Goal: Task Accomplishment & Management: Complete application form

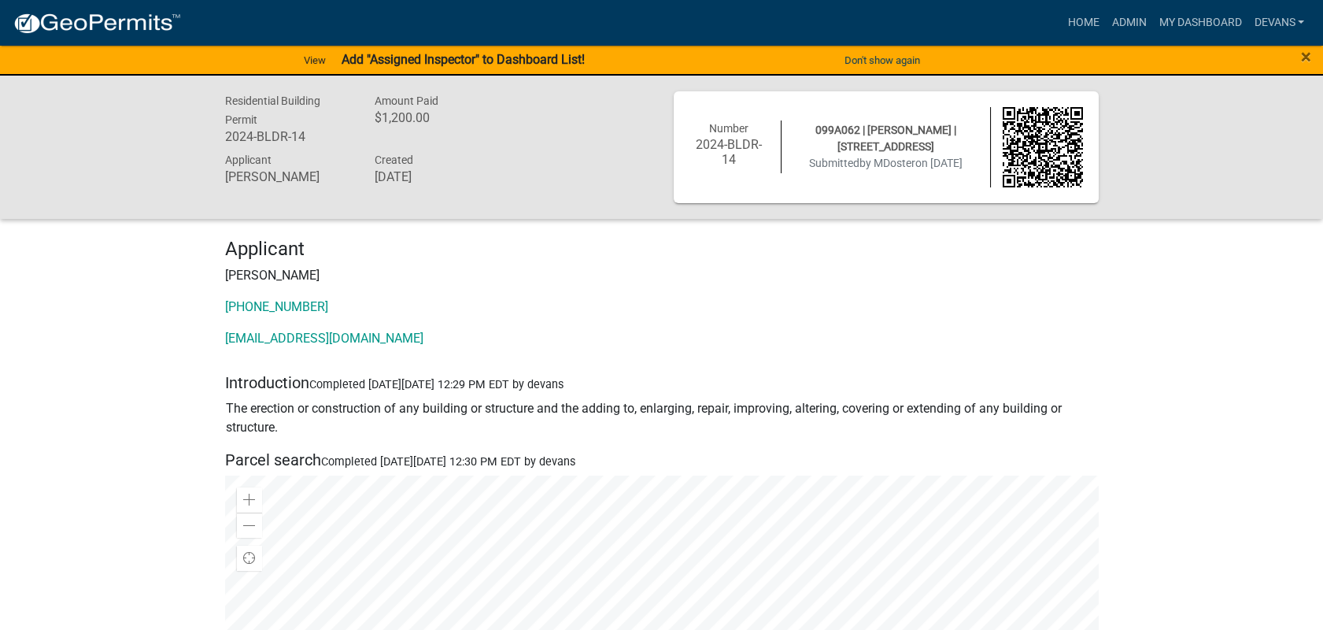
click at [1298, 50] on div "×" at bounding box center [1268, 60] width 110 height 33
click at [1303, 57] on span "×" at bounding box center [1306, 57] width 10 height 22
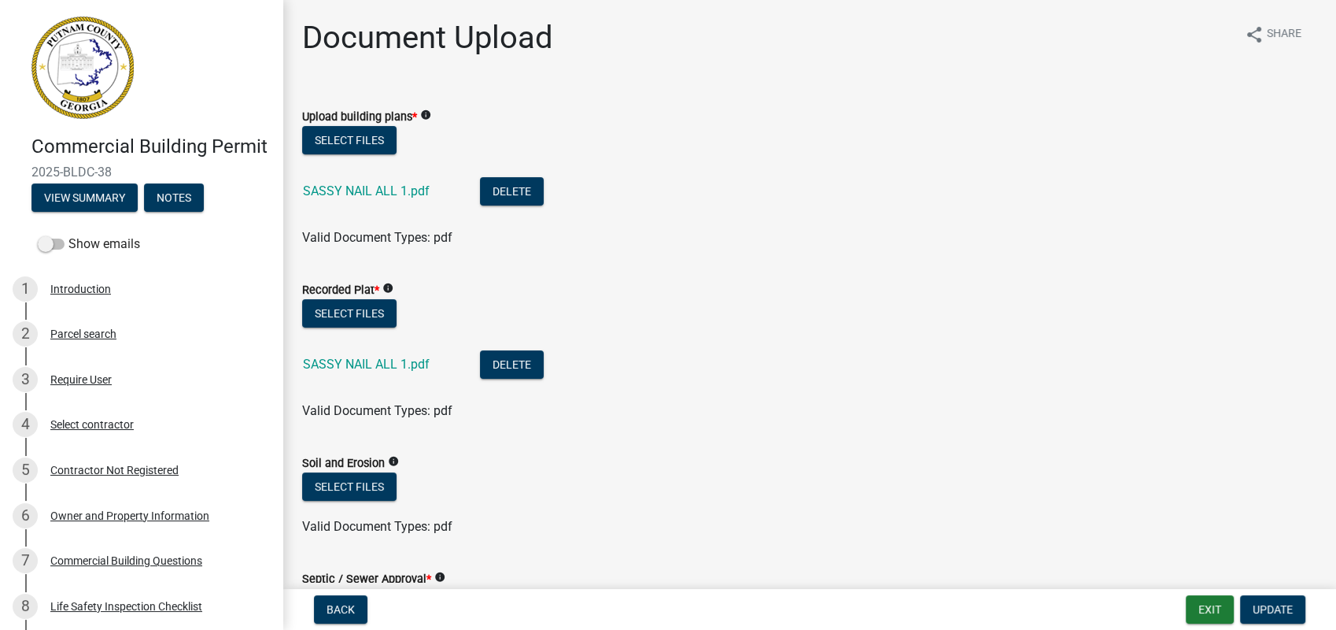
scroll to position [1395, 0]
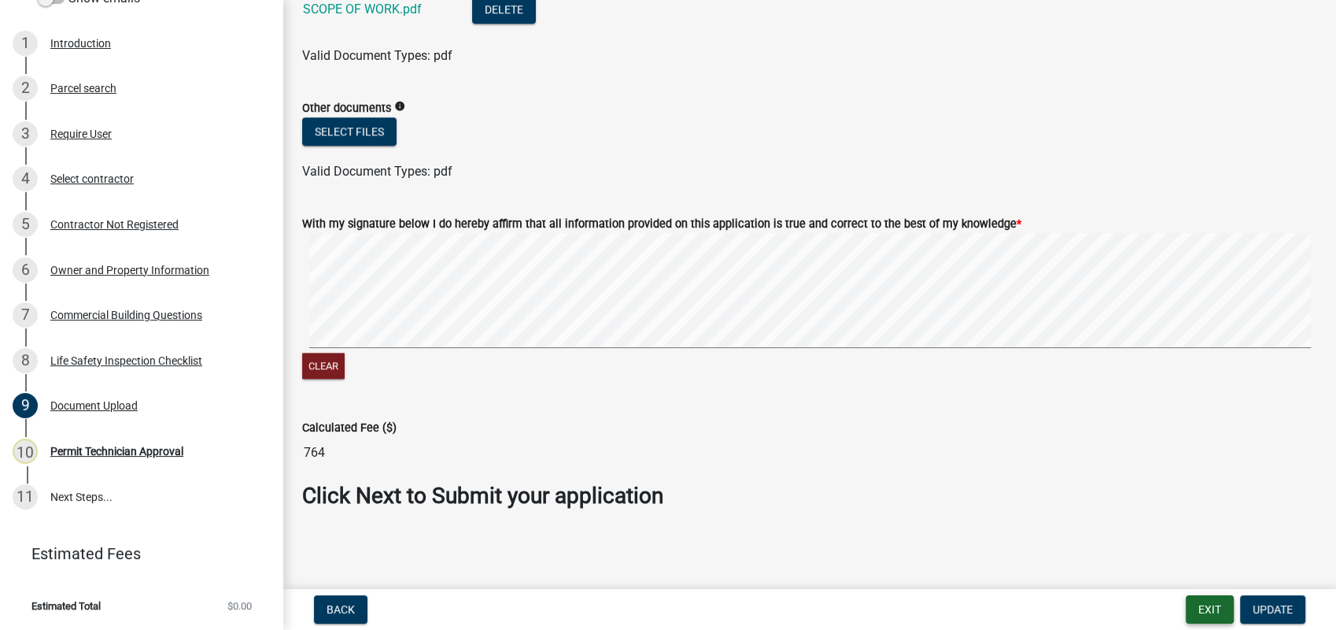
click at [1213, 615] on button "Exit" at bounding box center [1210, 609] width 48 height 28
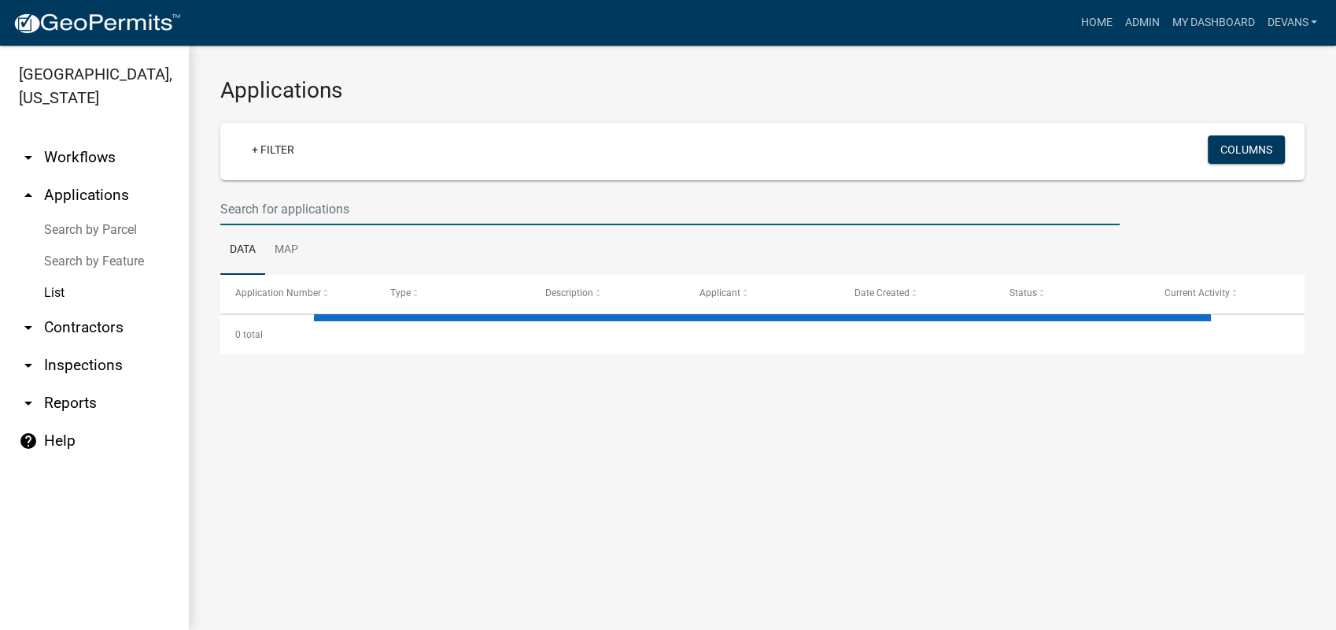
click at [323, 198] on input "text" at bounding box center [670, 209] width 900 height 32
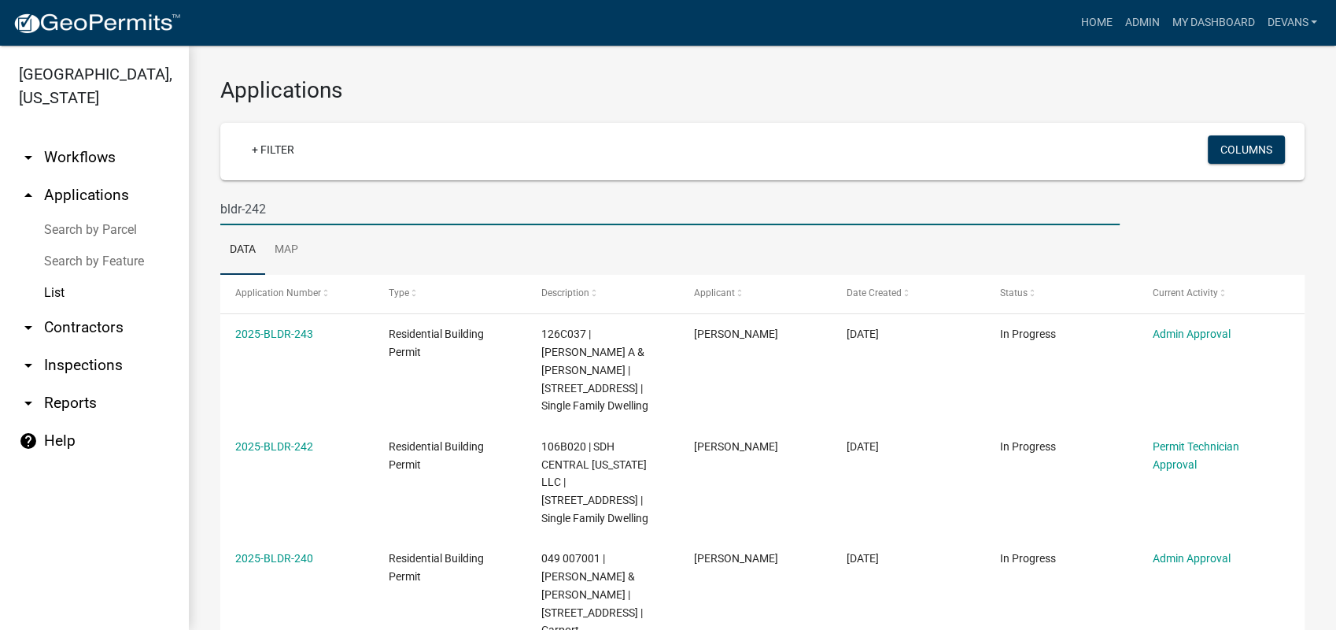
type input "bldr-242"
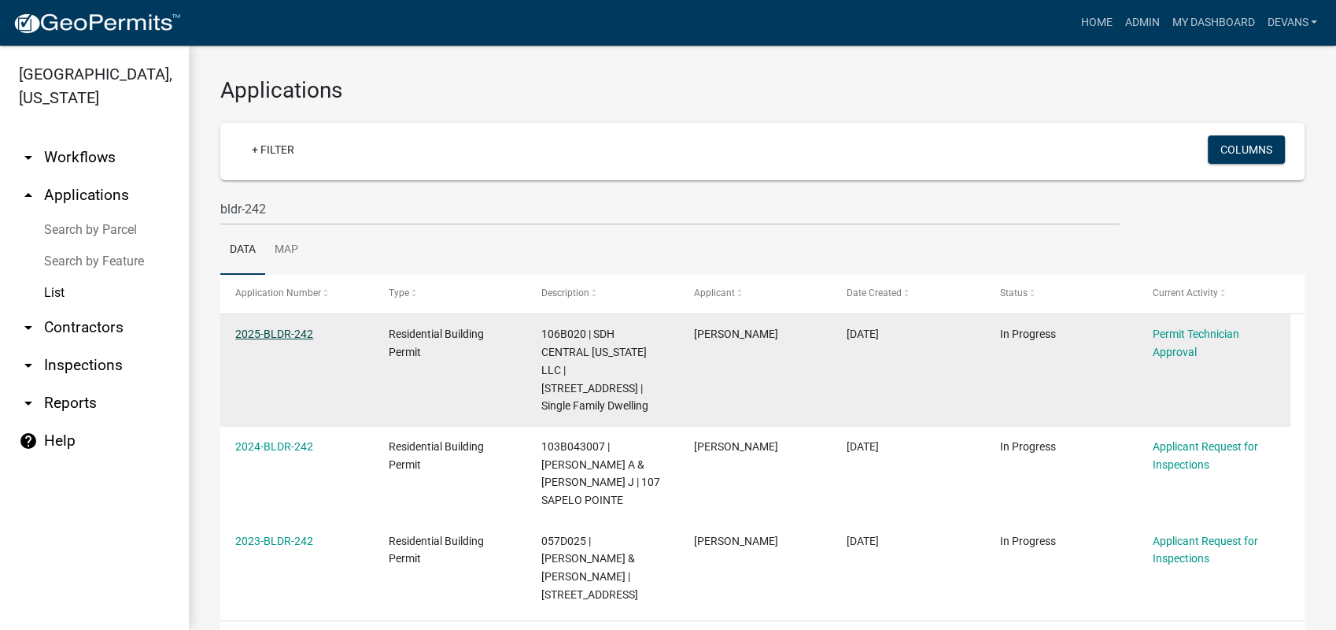
click at [250, 330] on link "2025-BLDR-242" at bounding box center [274, 333] width 78 height 13
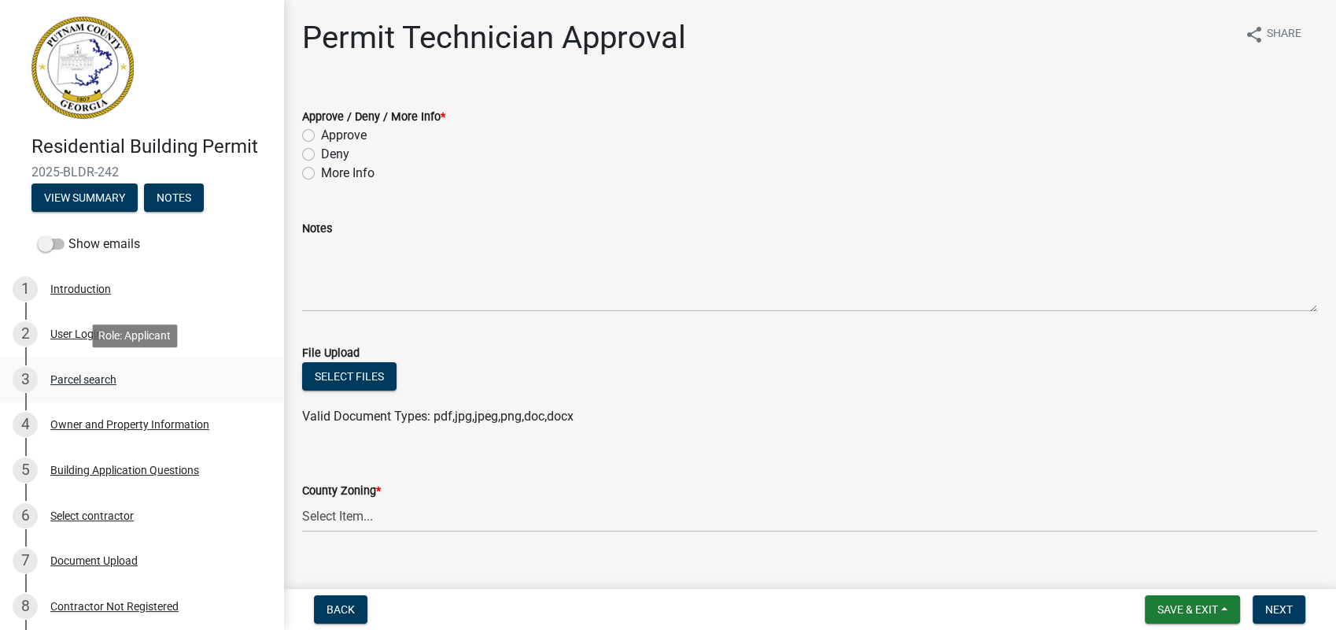
click at [82, 374] on div "Parcel search" at bounding box center [83, 379] width 66 height 11
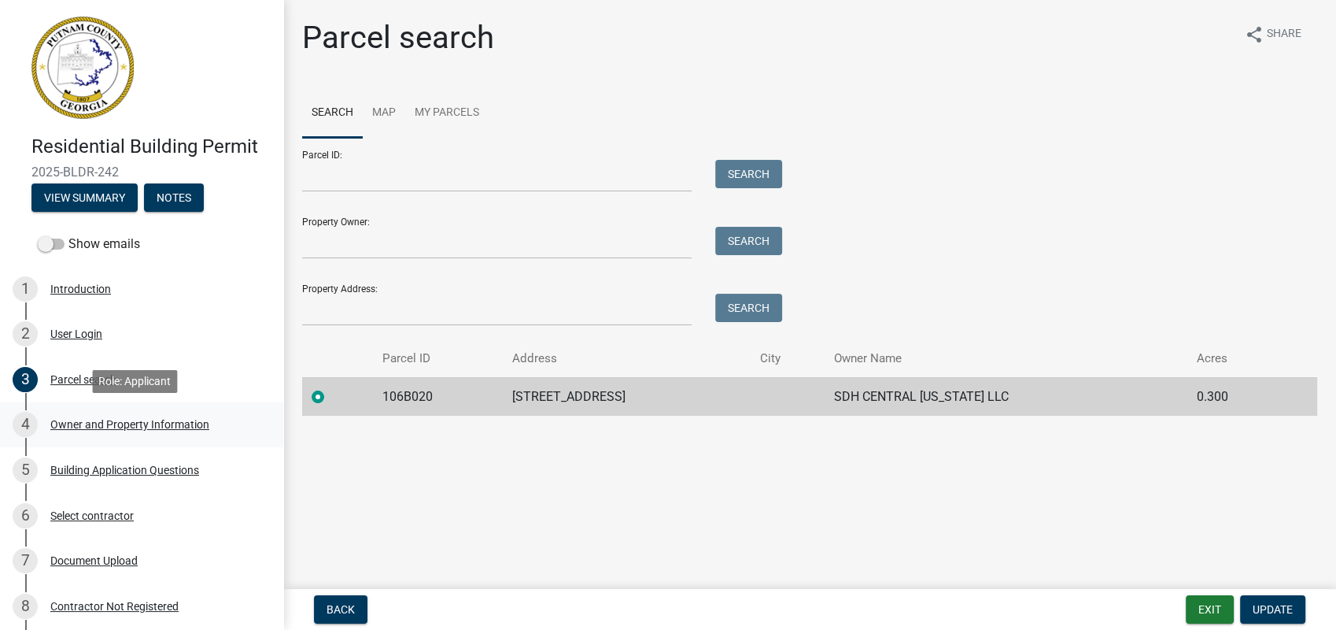
click at [91, 428] on div "Owner and Property Information" at bounding box center [129, 424] width 159 height 11
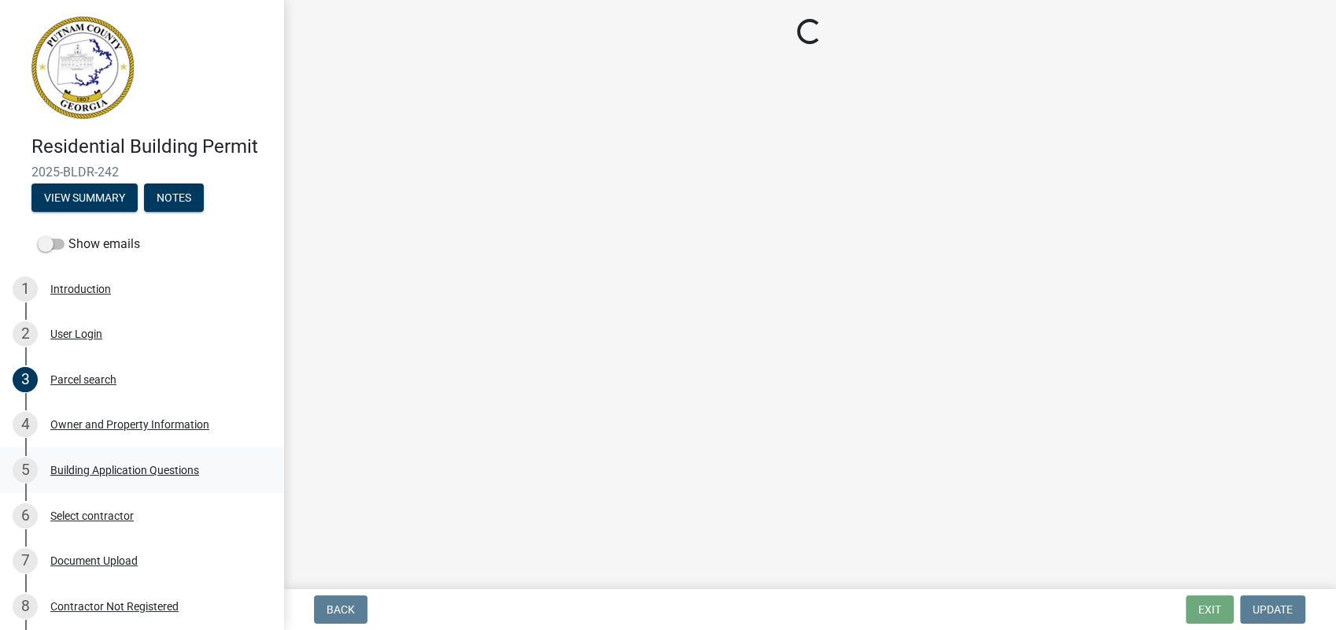
select select "af4fa47c-8bb5-4ba0-9393-e9f4e4358ca2"
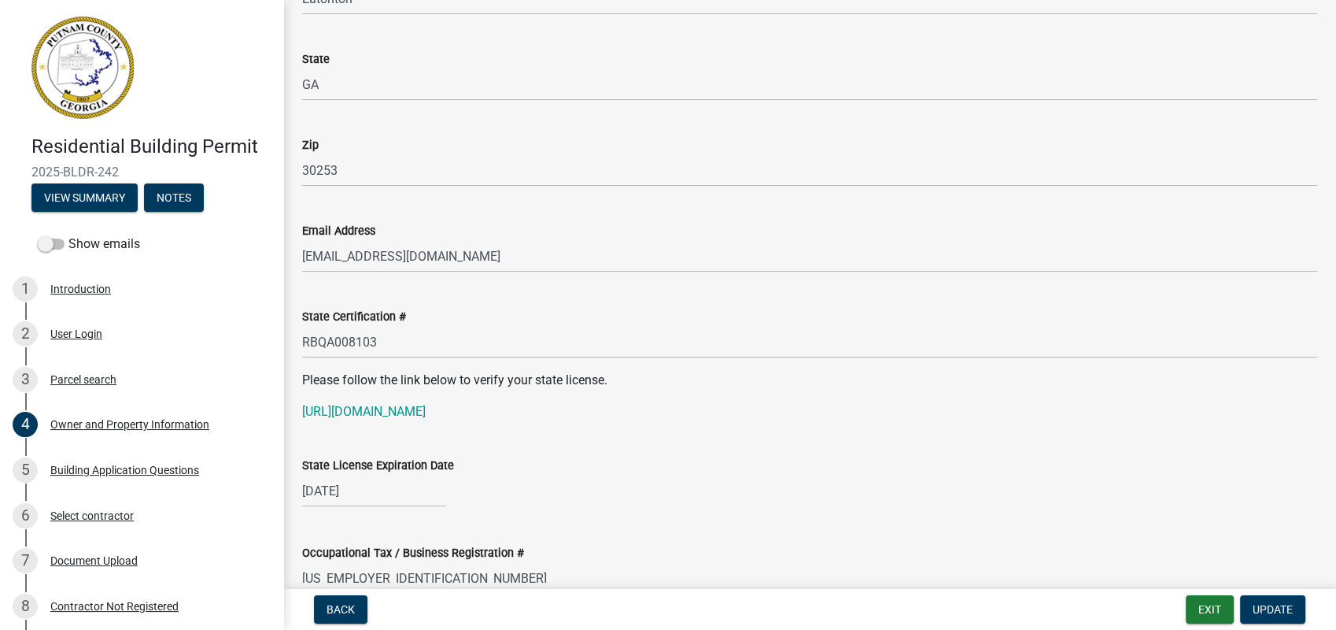
scroll to position [1749, 0]
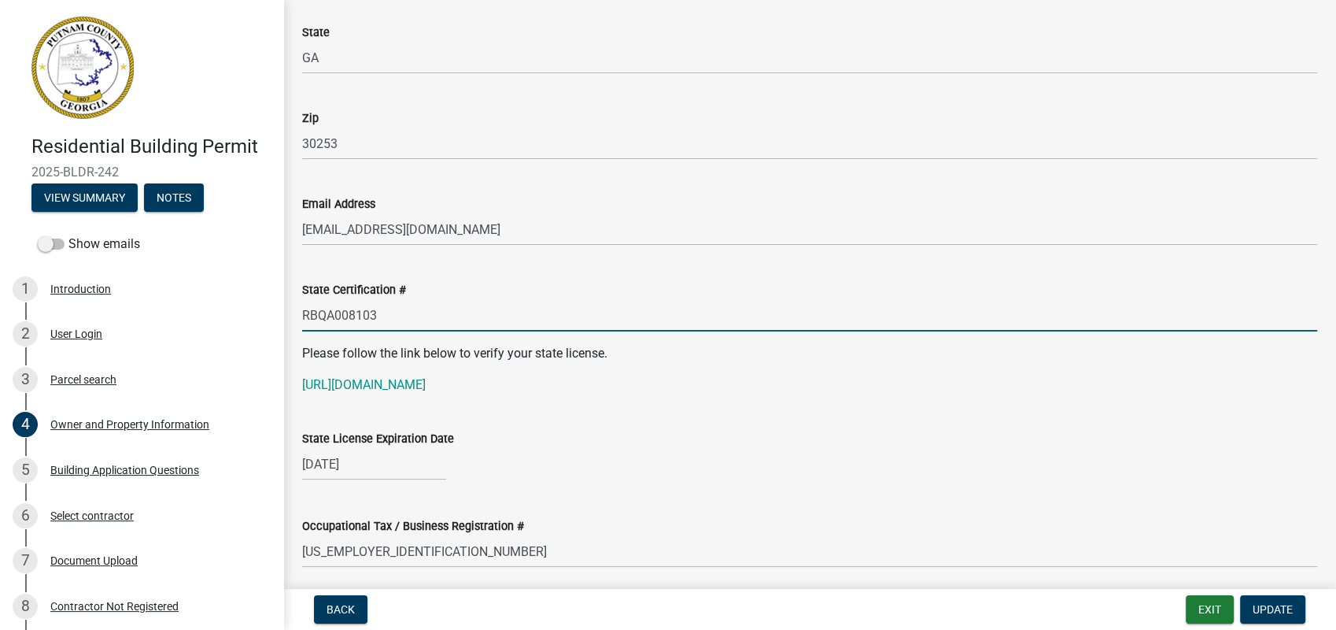
drag, startPoint x: 383, startPoint y: 316, endPoint x: 283, endPoint y: 322, distance: 99.4
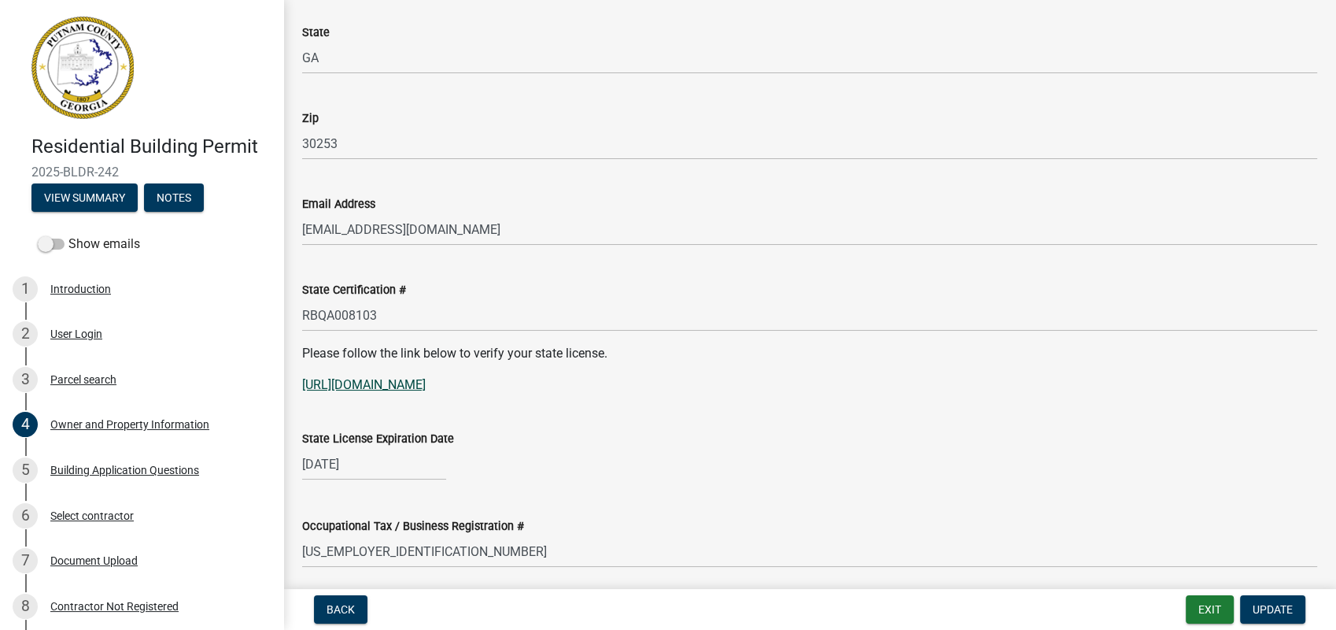
click at [415, 383] on link "[URL][DOMAIN_NAME]" at bounding box center [364, 384] width 124 height 15
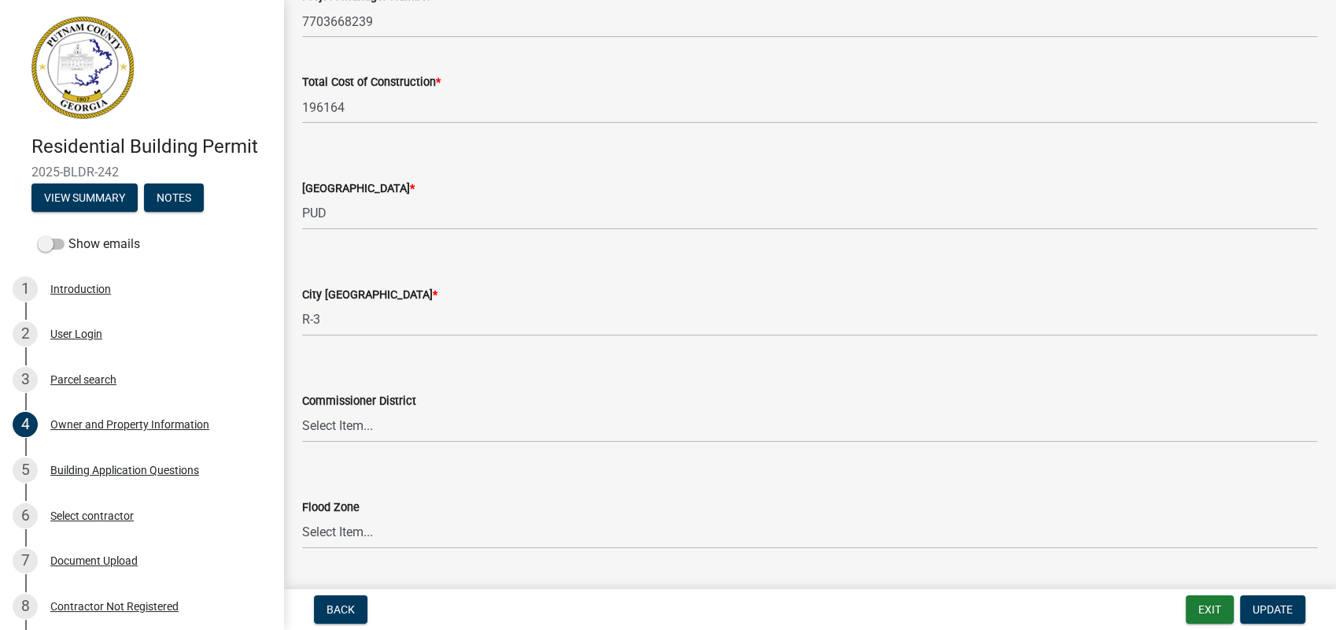
scroll to position [2664, 0]
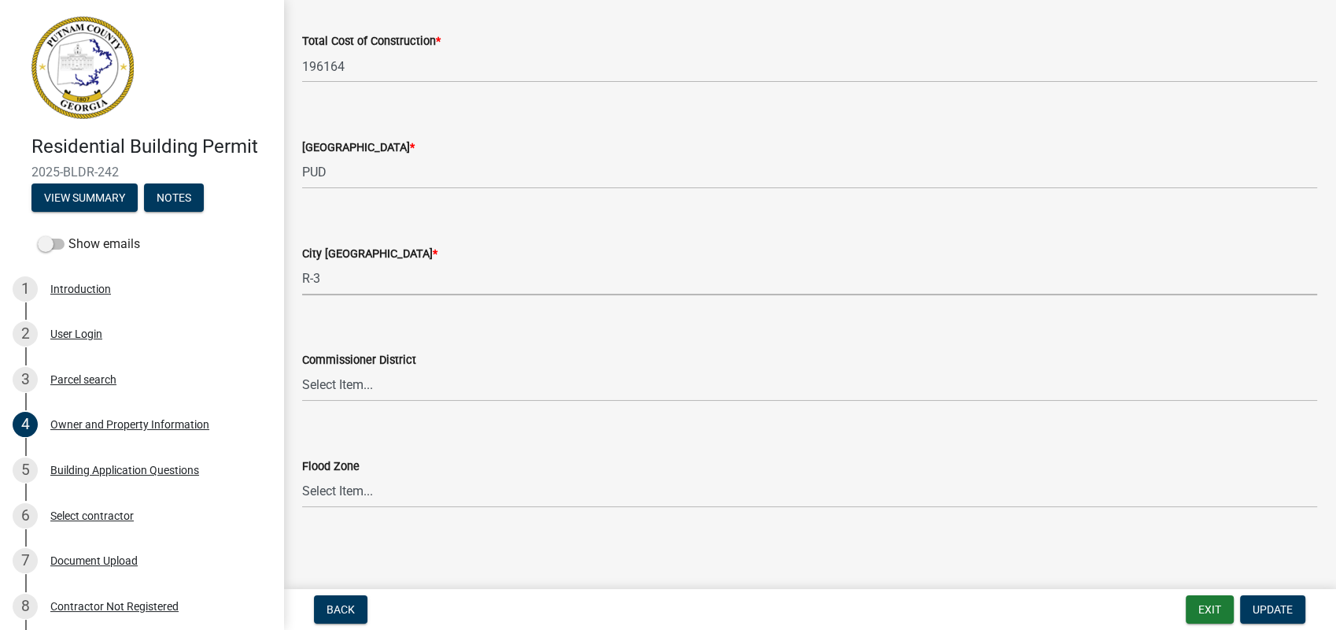
click at [321, 280] on select "Select Item... A-1 A-2 R-1 R-2 R-3 R-4 MHP C-1 C-2 I-1 I-2 DB FH H-P N/A" at bounding box center [809, 279] width 1015 height 32
click at [302, 263] on select "Select Item... A-1 A-2 R-1 R-2 R-3 R-4 MHP C-1 C-2 I-1 I-2 DB FH H-P N/A" at bounding box center [809, 279] width 1015 height 32
select select "83394b22-4a11-496c-8e5c-75ade2e72faf"
click at [333, 390] on select "Select Item... District 1 District 2 District 3 District 4" at bounding box center [809, 385] width 1015 height 32
click at [302, 369] on select "Select Item... District 1 District 2 District 3 District 4" at bounding box center [809, 385] width 1015 height 32
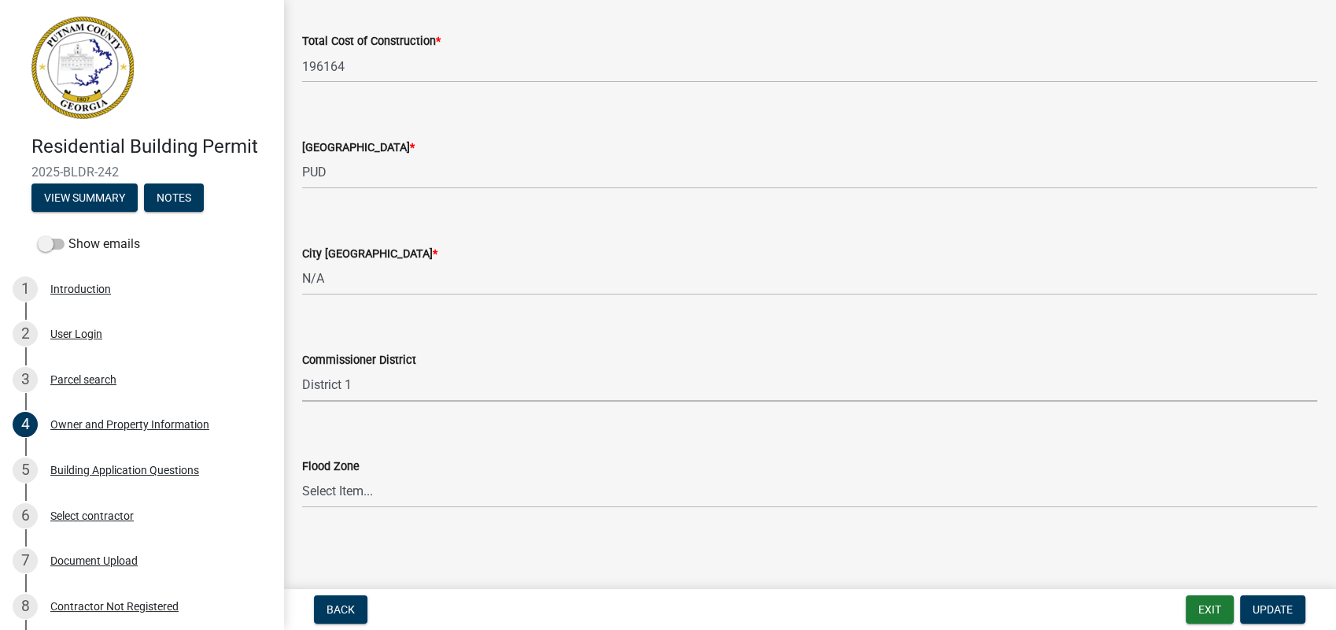
select select "ece5c1a9-df30-4702-9587-5deee23533b7"
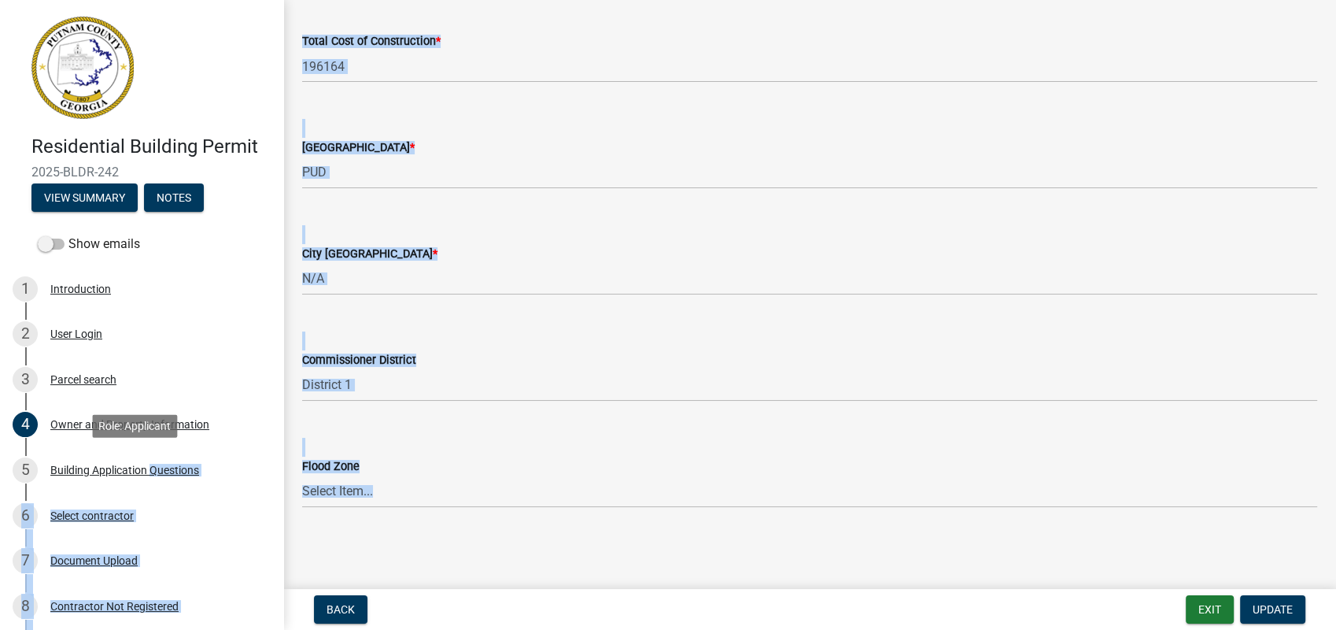
scroll to position [200, 0]
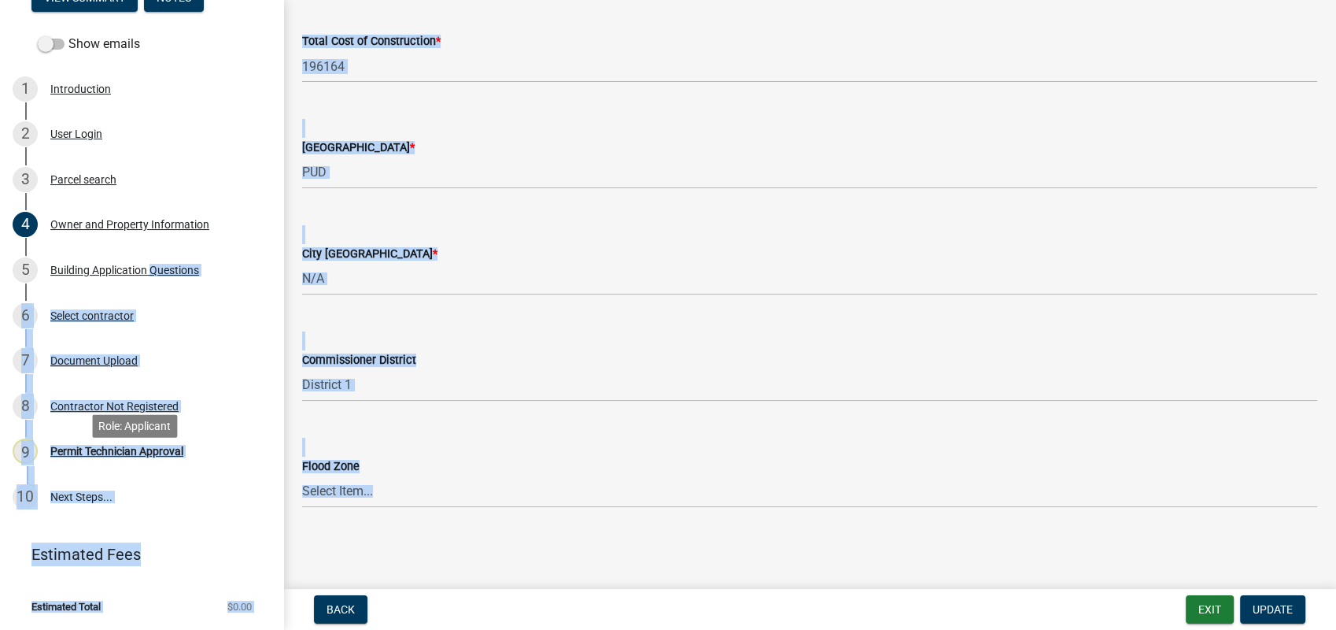
drag, startPoint x: 148, startPoint y: 472, endPoint x: 874, endPoint y: 660, distance: 749.5
click at [874, 629] on html "Internet Explorer does NOT work with GeoPermits. Get a new browser for more sec…" at bounding box center [668, 315] width 1336 height 630
drag, startPoint x: 874, startPoint y: 660, endPoint x: 706, endPoint y: 397, distance: 311.1
click at [706, 397] on select "Select Item... District 1 District 2 District 3 District 4" at bounding box center [809, 385] width 1015 height 32
click at [842, 129] on form "County Zoning District * Select Item... AG-1 R-1R R-1 R-2 MHP RM-1 RM-3 C-1 C-2…" at bounding box center [809, 154] width 1015 height 70
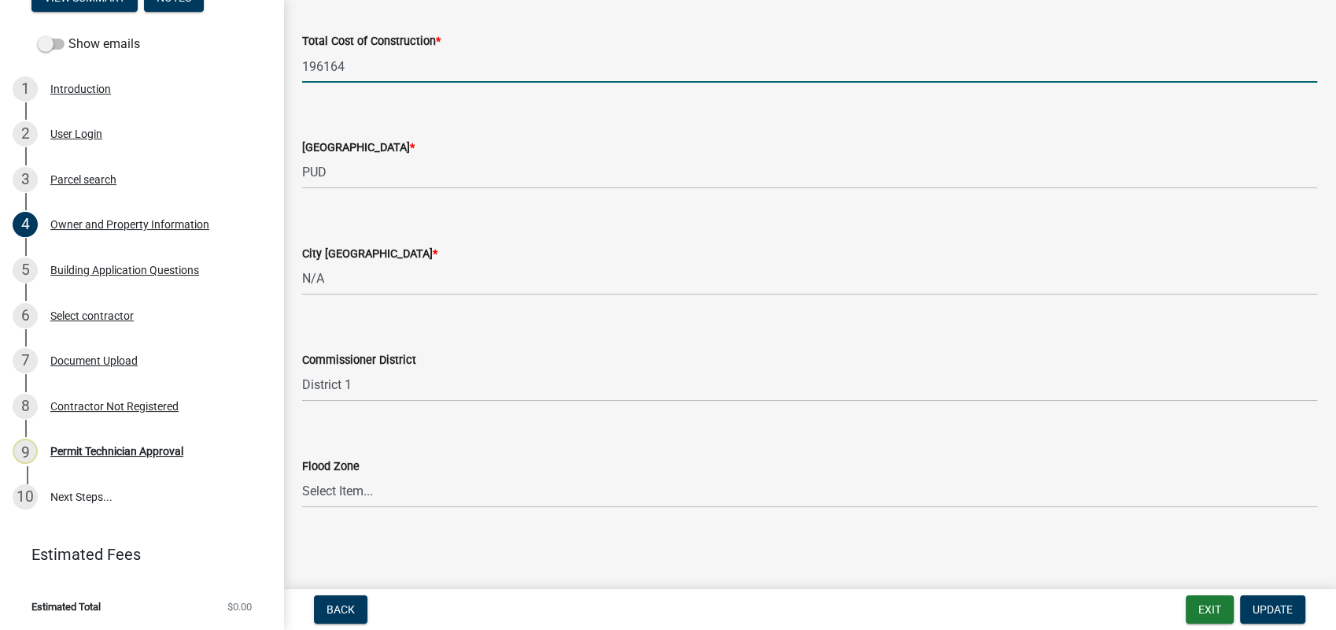
click at [821, 50] on input "196164" at bounding box center [809, 66] width 1015 height 32
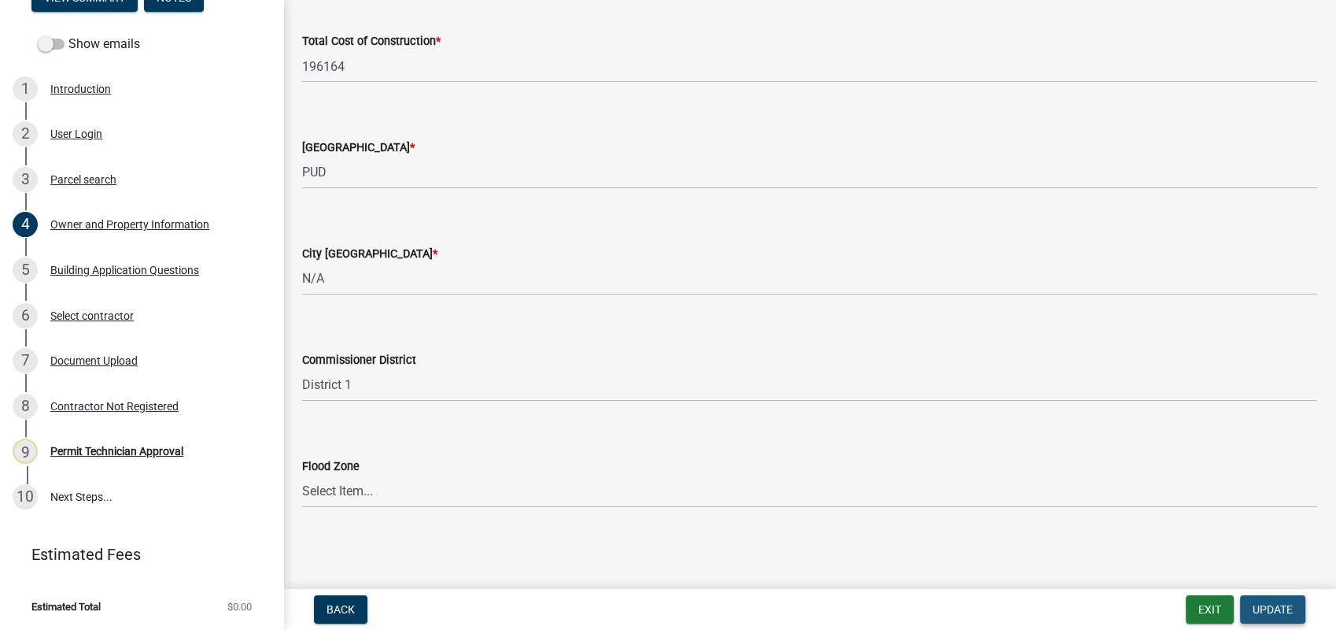
click at [1250, 611] on button "Update" at bounding box center [1272, 609] width 65 height 28
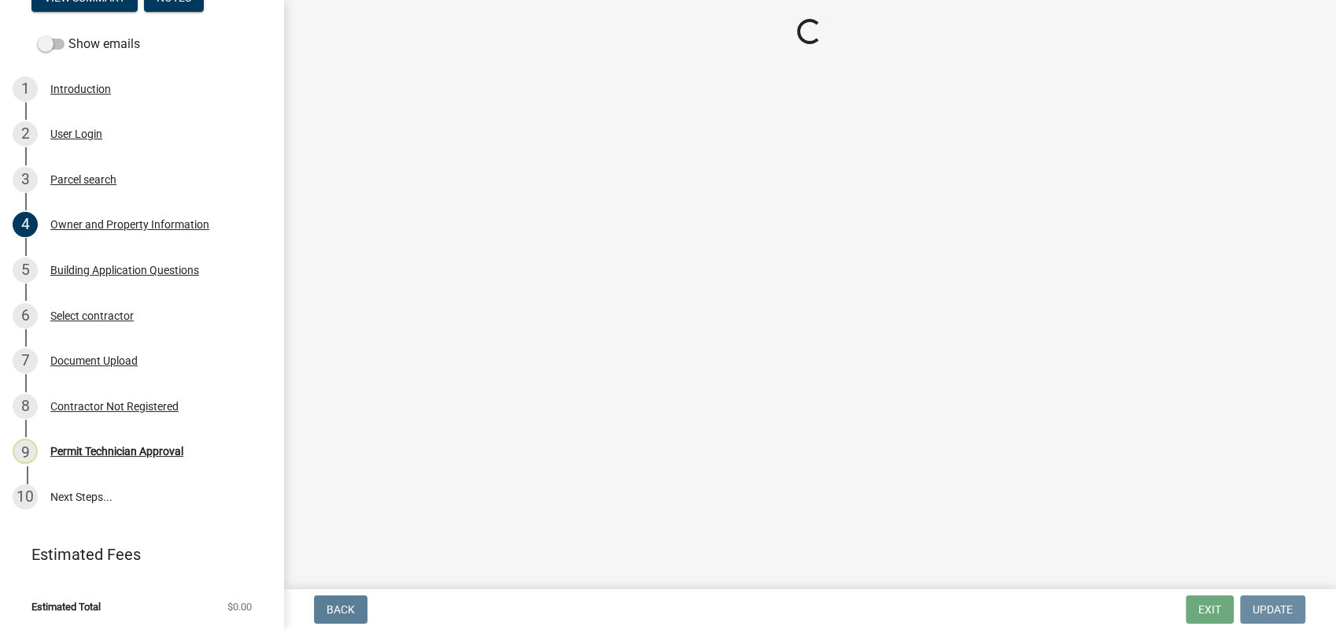
scroll to position [0, 0]
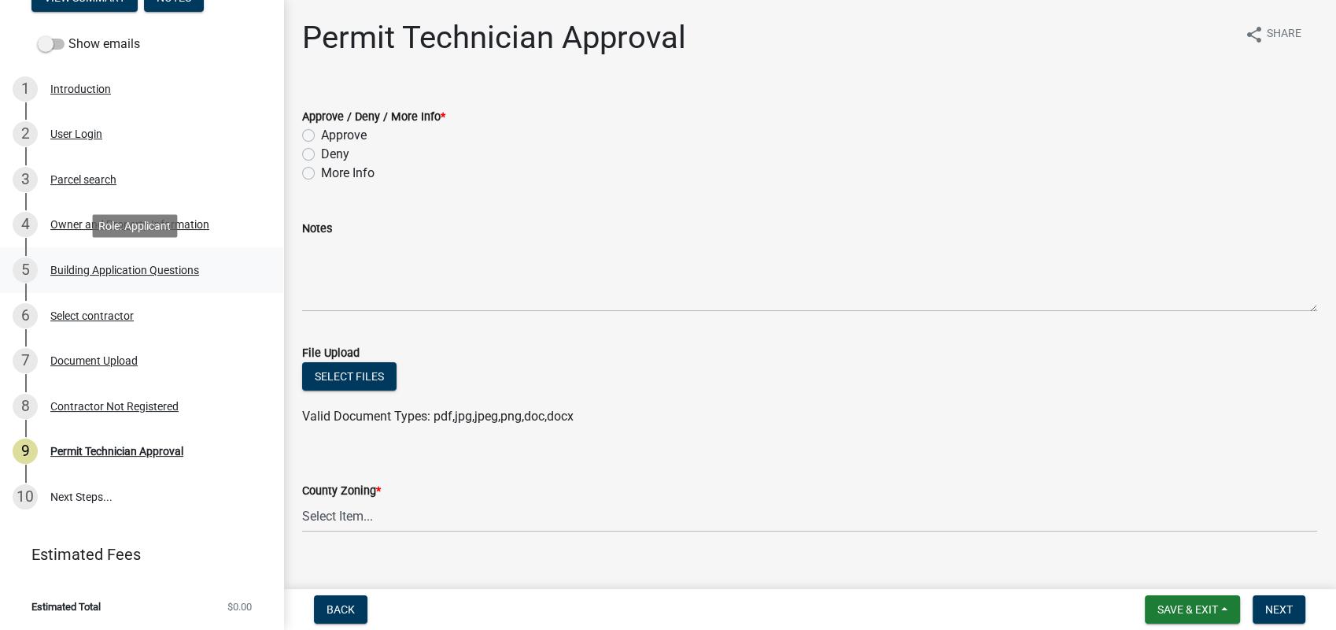
click at [113, 270] on div "Building Application Questions" at bounding box center [124, 269] width 149 height 11
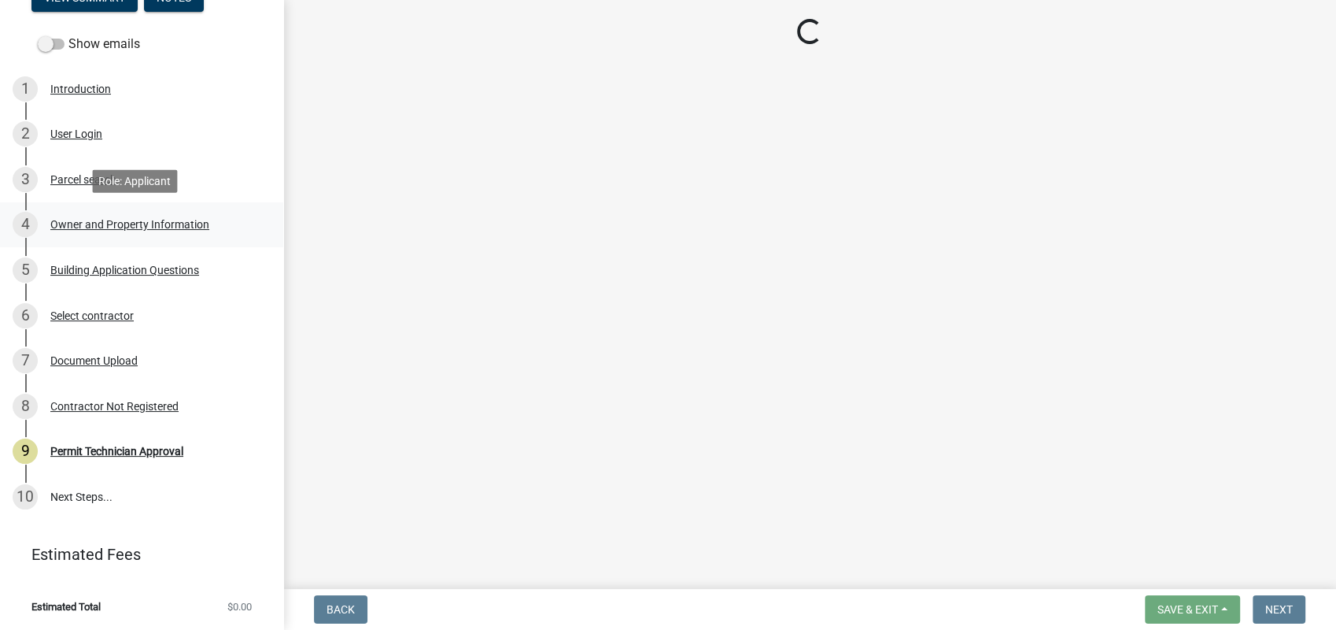
select select "2ec94193-6885-4dbb-8fbc-a6ee81e417fe"
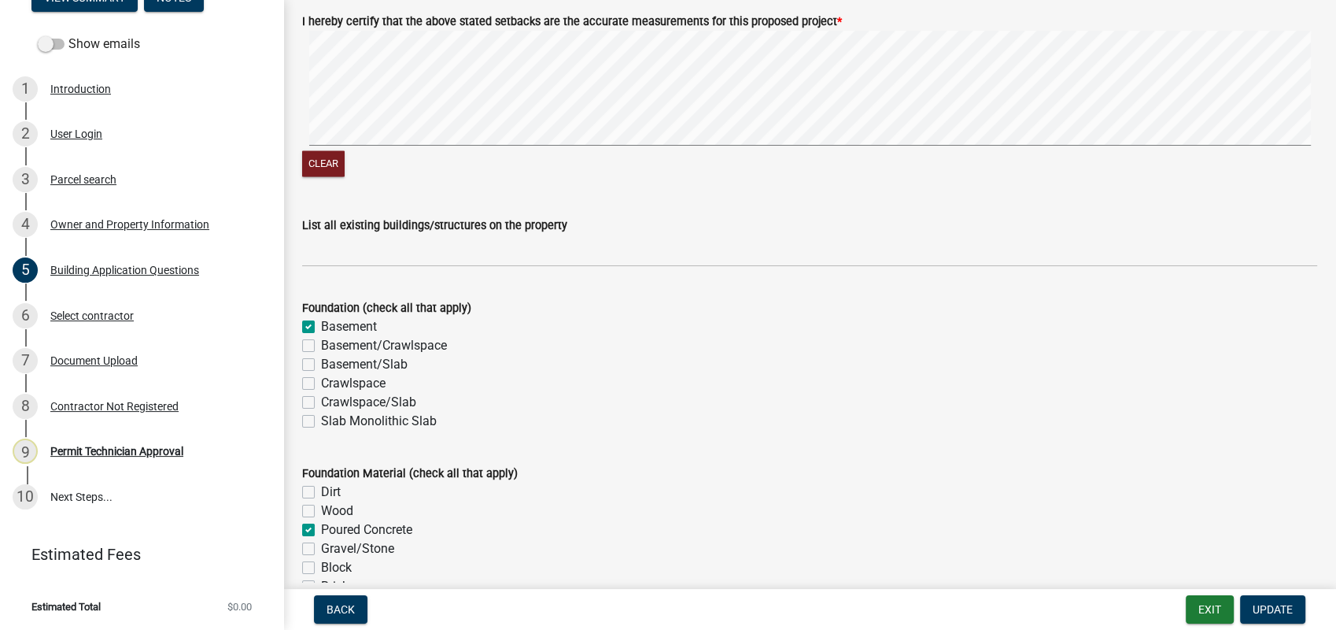
scroll to position [2798, 0]
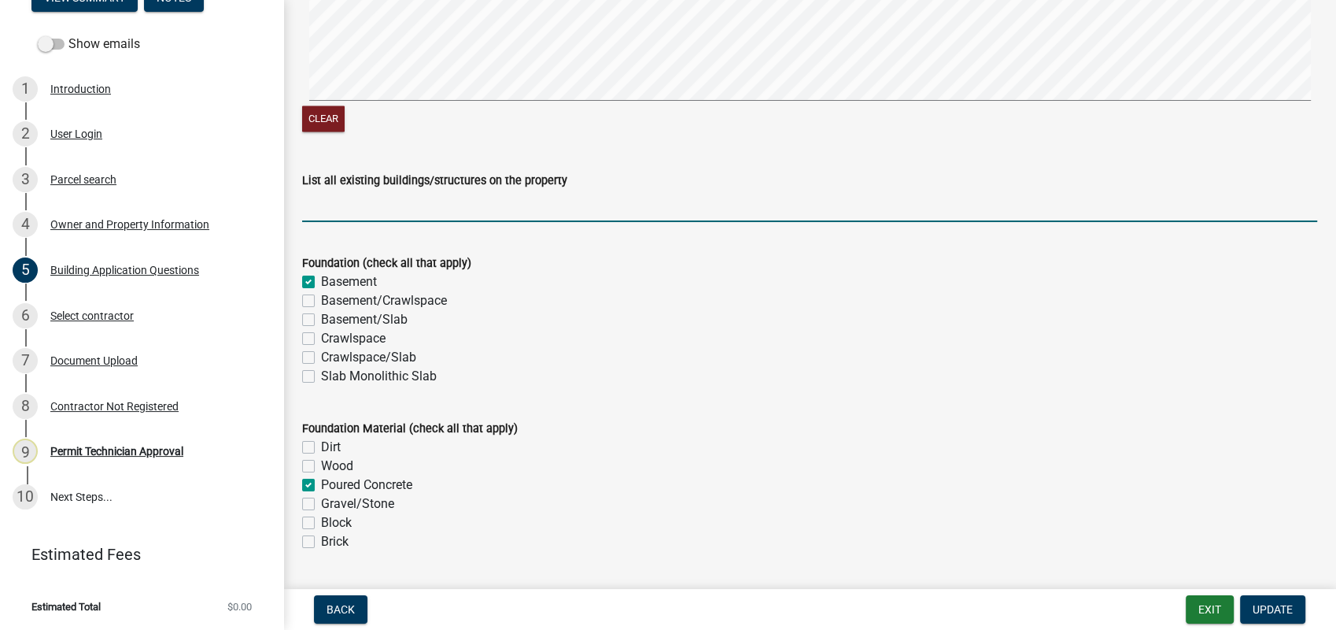
click at [382, 208] on input "List all existing buildings/structures on the property" at bounding box center [809, 206] width 1015 height 32
type input "None"
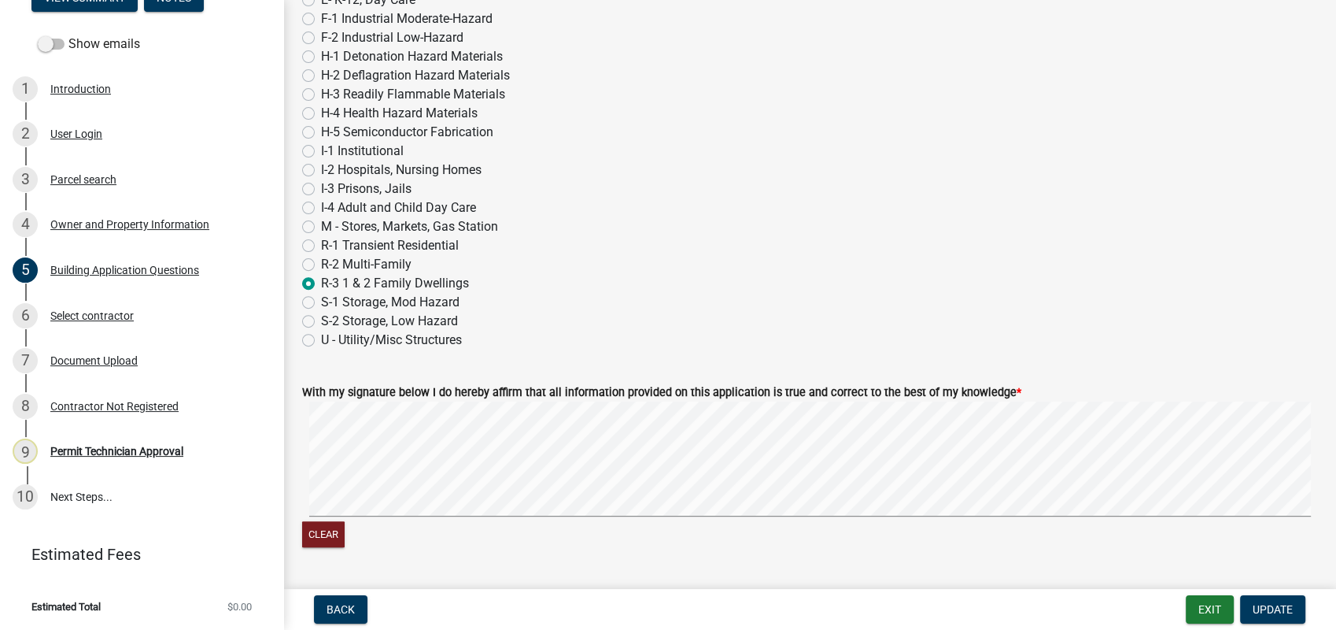
scroll to position [6629, 0]
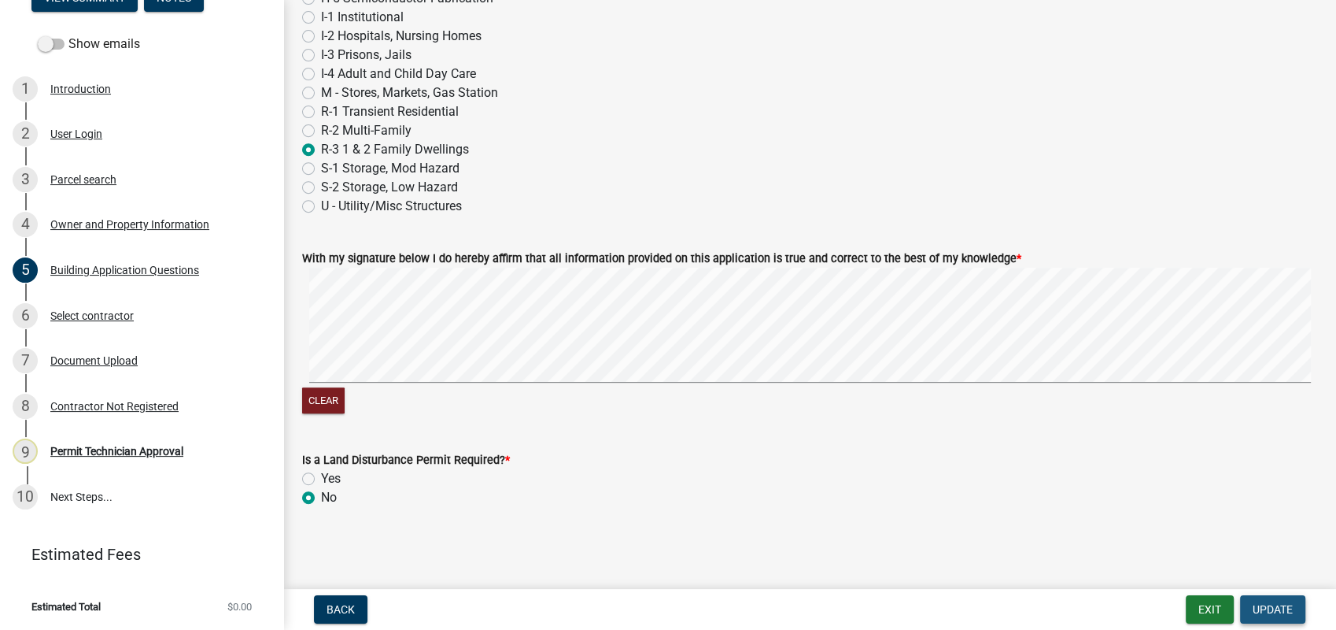
click at [1260, 611] on span "Update" at bounding box center [1273, 609] width 40 height 13
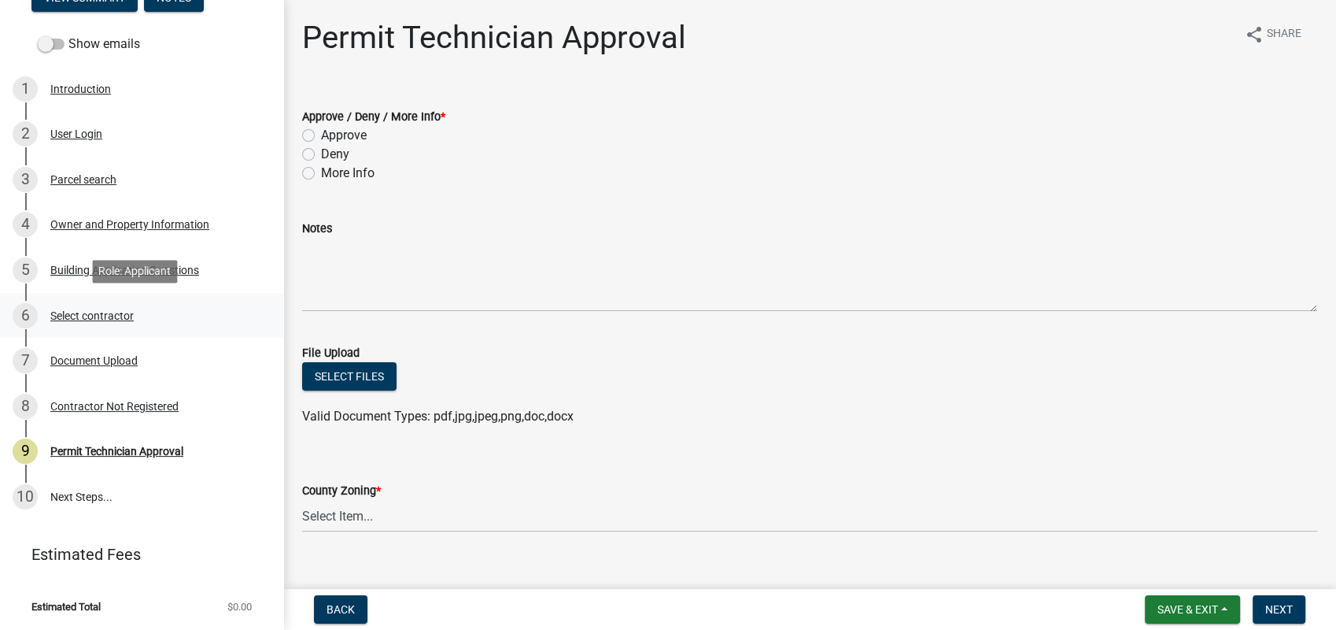
click at [76, 303] on div "6 Select contractor" at bounding box center [136, 315] width 246 height 25
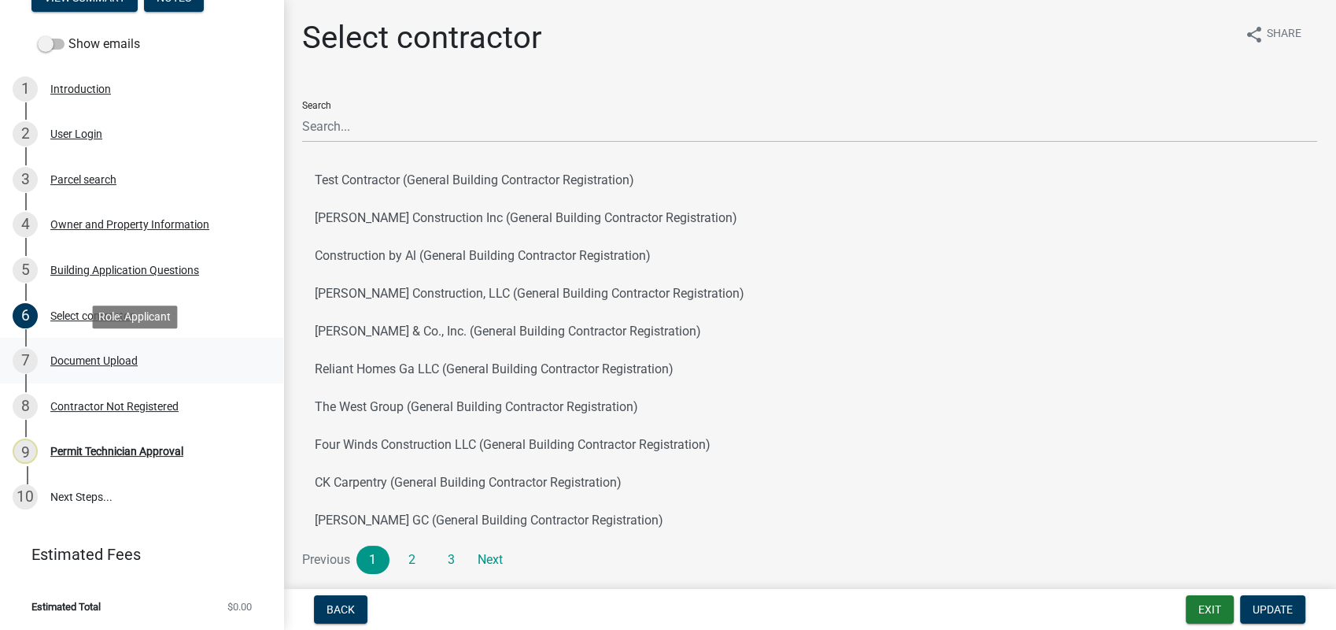
click at [101, 361] on div "Document Upload" at bounding box center [93, 360] width 87 height 11
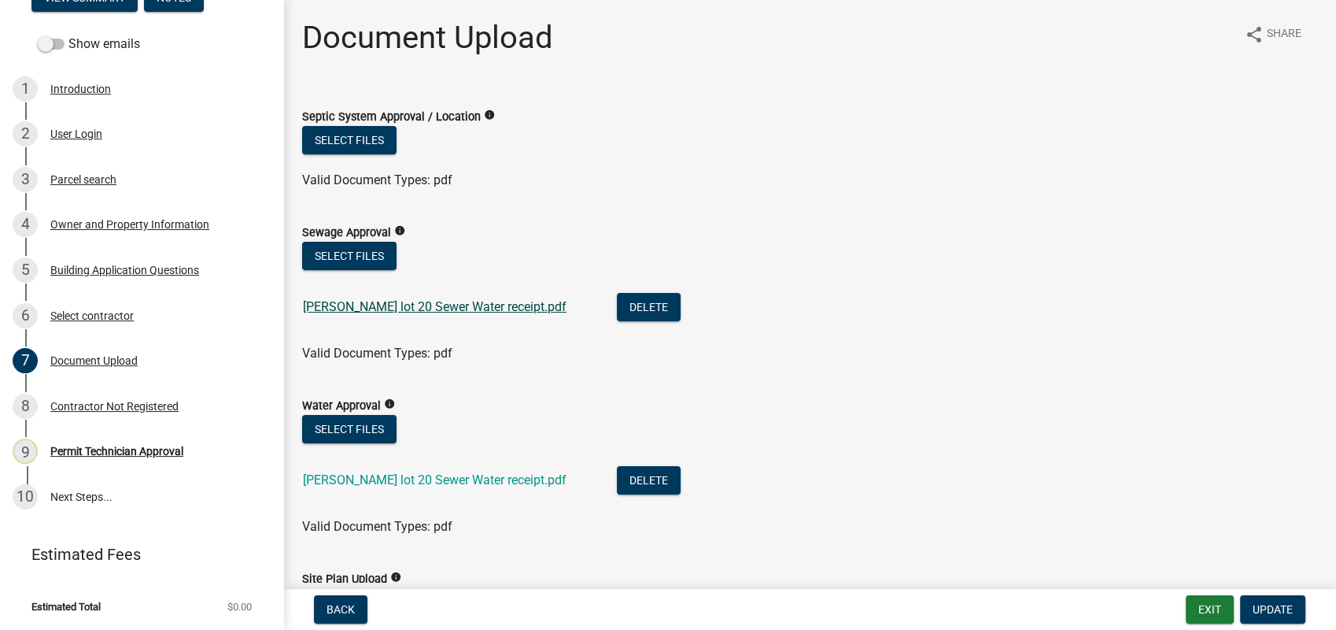
click at [397, 309] on link "[PERSON_NAME] lot 20 Sewer Water receipt.pdf" at bounding box center [435, 306] width 264 height 15
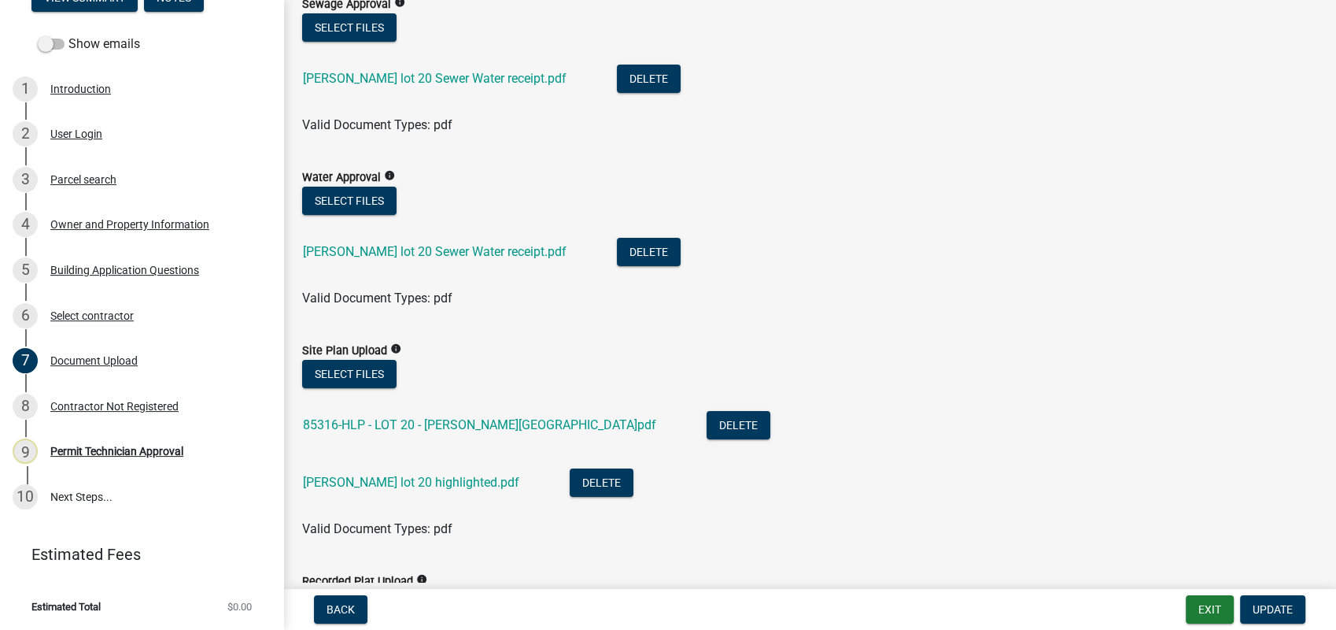
scroll to position [262, 0]
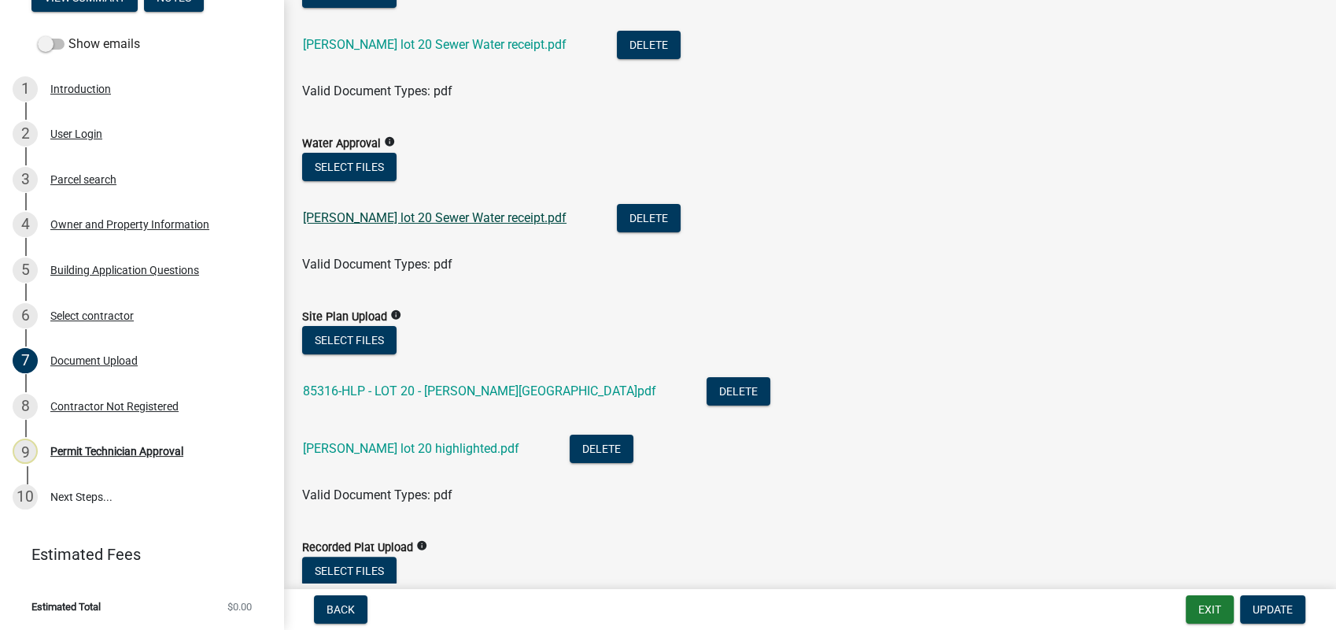
click at [407, 210] on link "[PERSON_NAME] lot 20 Sewer Water receipt.pdf" at bounding box center [435, 217] width 264 height 15
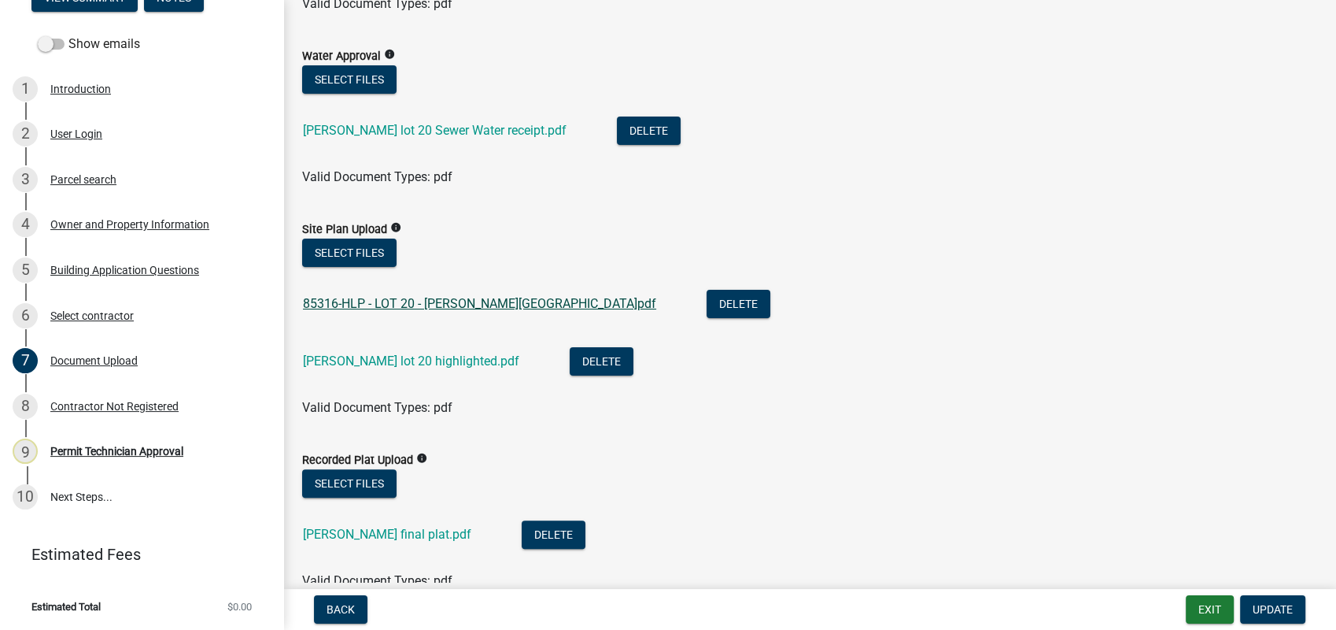
scroll to position [437, 0]
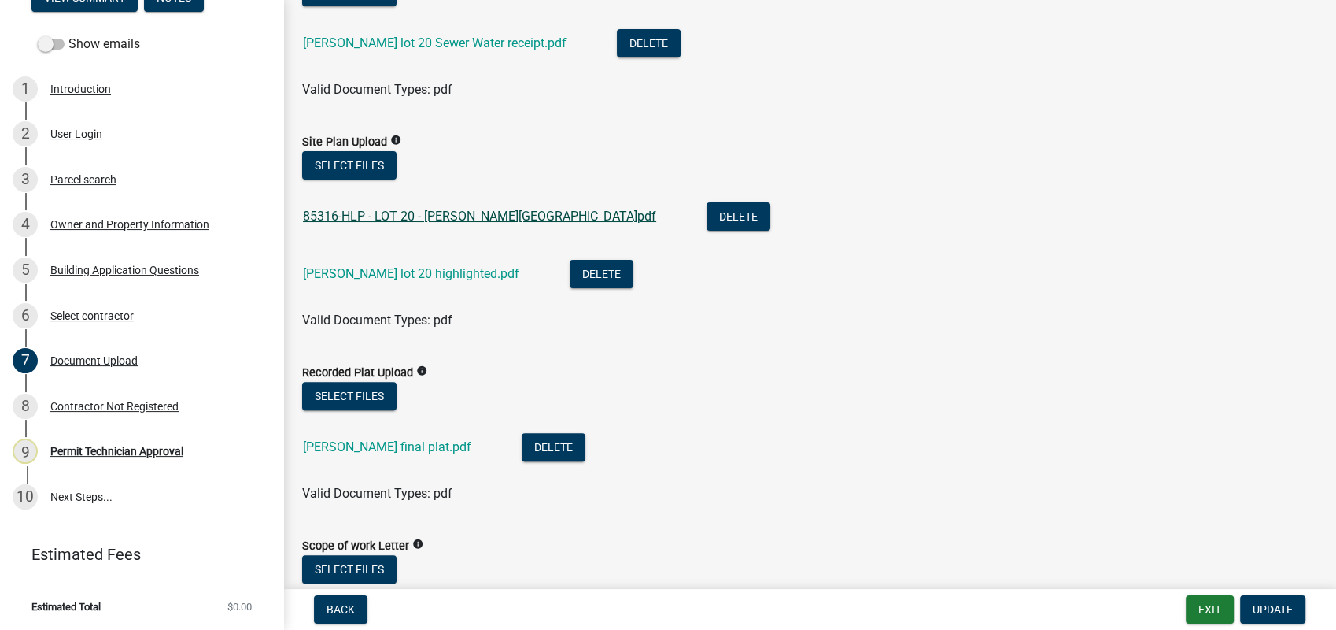
click at [379, 216] on link "85316-HLP - LOT 20 - [PERSON_NAME][GEOGRAPHIC_DATA]pdf" at bounding box center [479, 216] width 353 height 15
click at [103, 279] on div "5 Building Application Questions" at bounding box center [136, 269] width 246 height 25
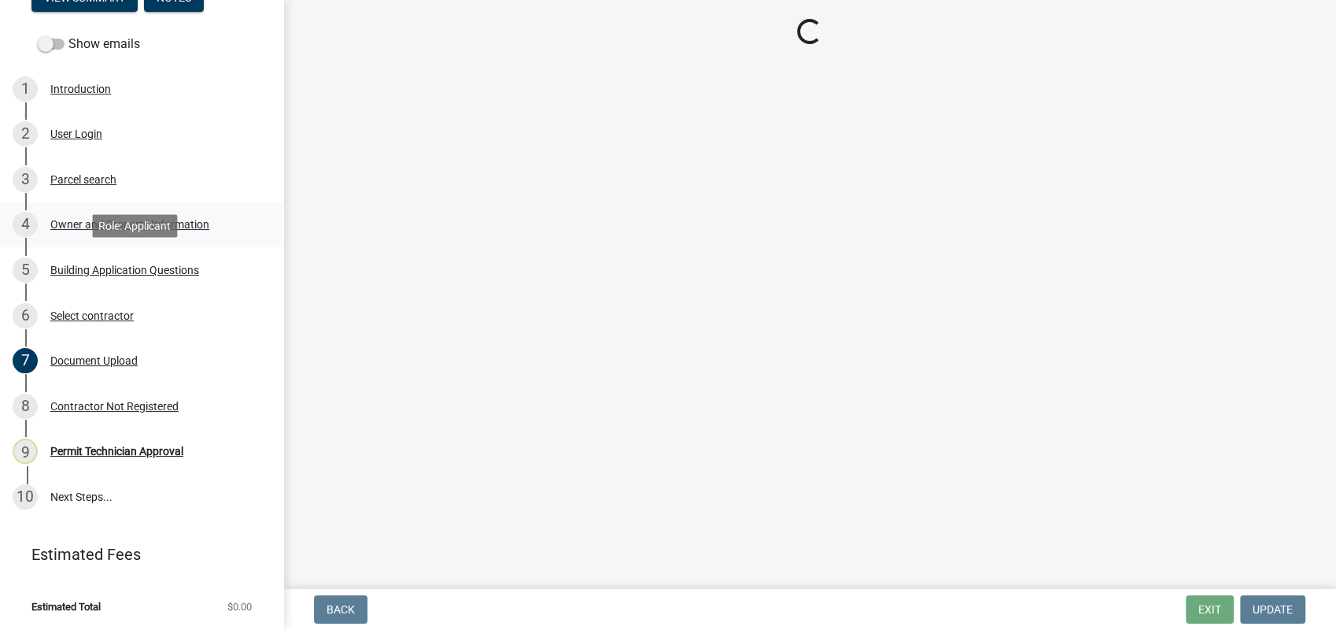
scroll to position [0, 0]
select select "2ec94193-6885-4dbb-8fbc-a6ee81e417fe"
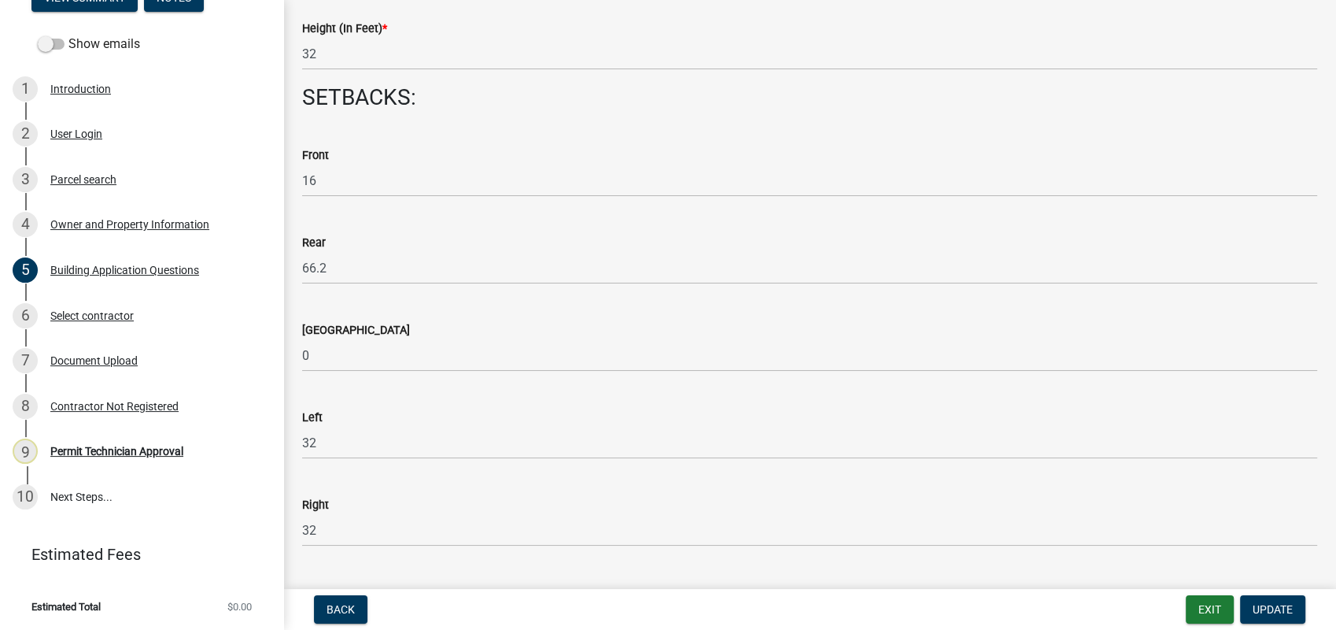
scroll to position [2361, 0]
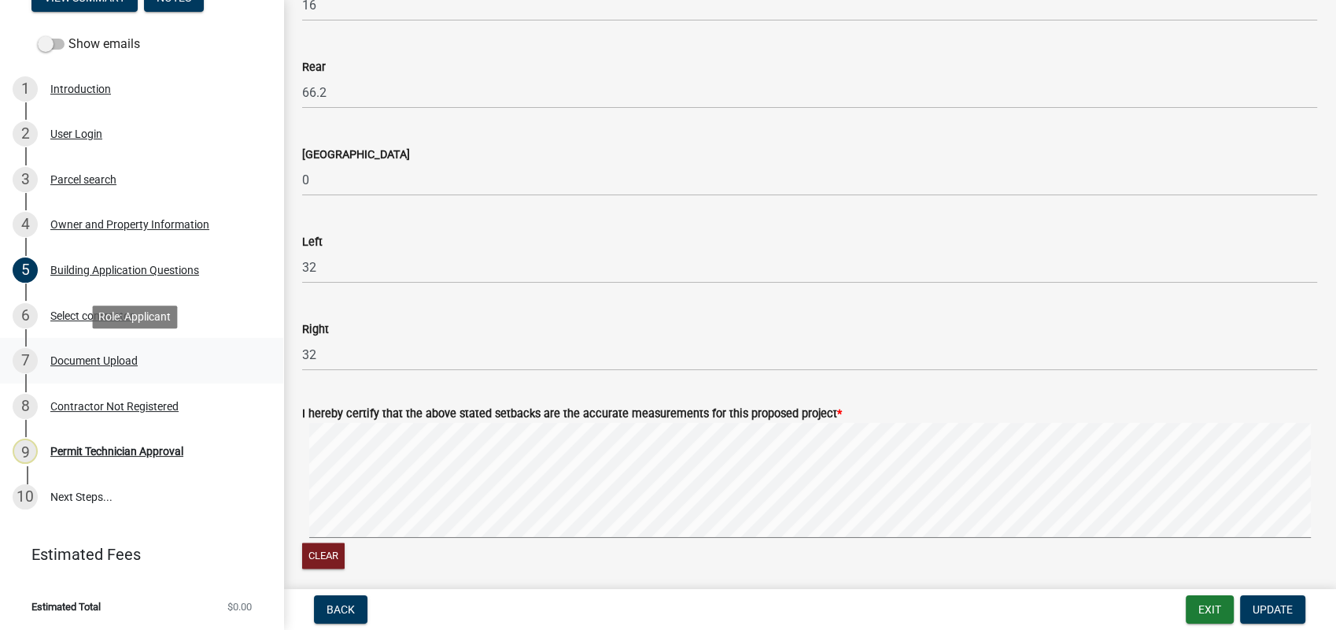
click at [131, 365] on div "Document Upload" at bounding box center [93, 360] width 87 height 11
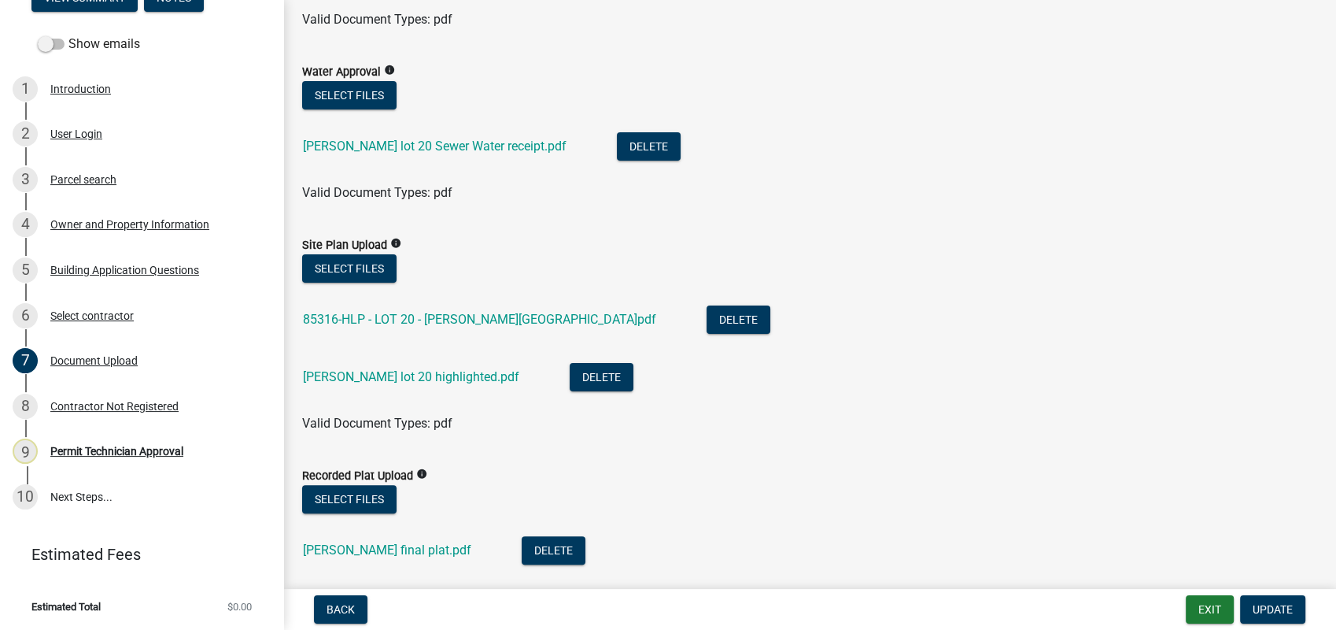
scroll to position [349, 0]
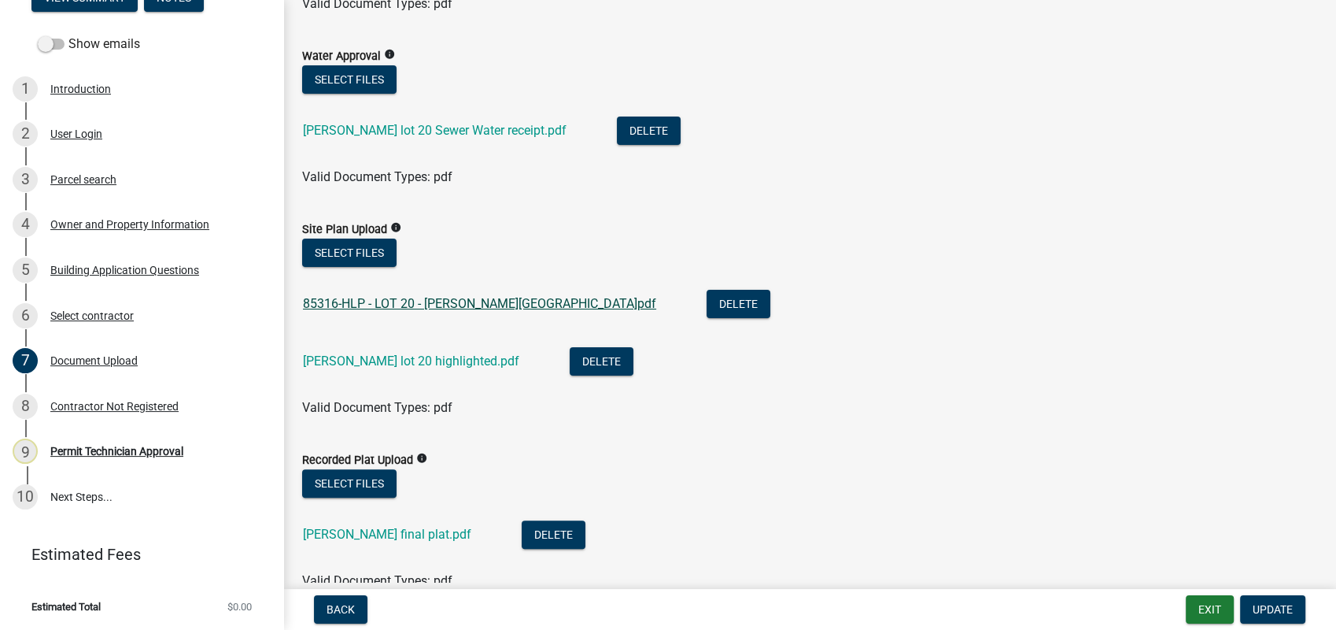
click at [386, 302] on link "85316-HLP - LOT 20 - [PERSON_NAME][GEOGRAPHIC_DATA]pdf" at bounding box center [479, 303] width 353 height 15
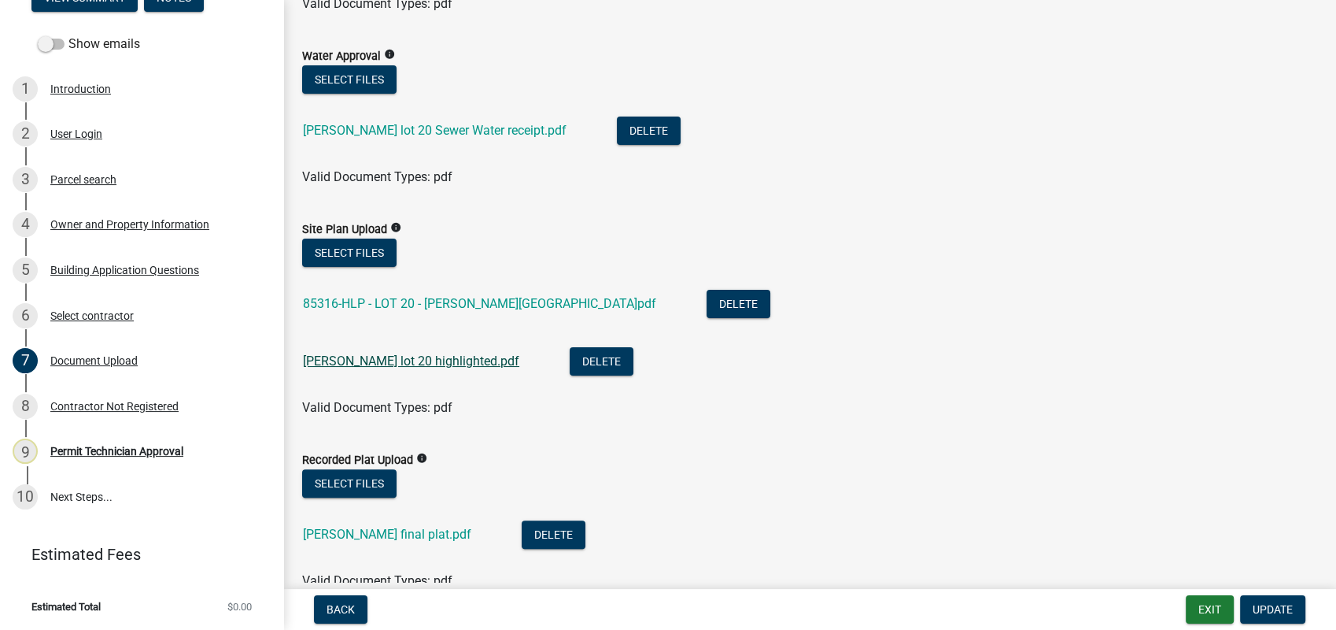
click at [349, 364] on link "[PERSON_NAME] lot 20 highlighted.pdf" at bounding box center [411, 360] width 216 height 15
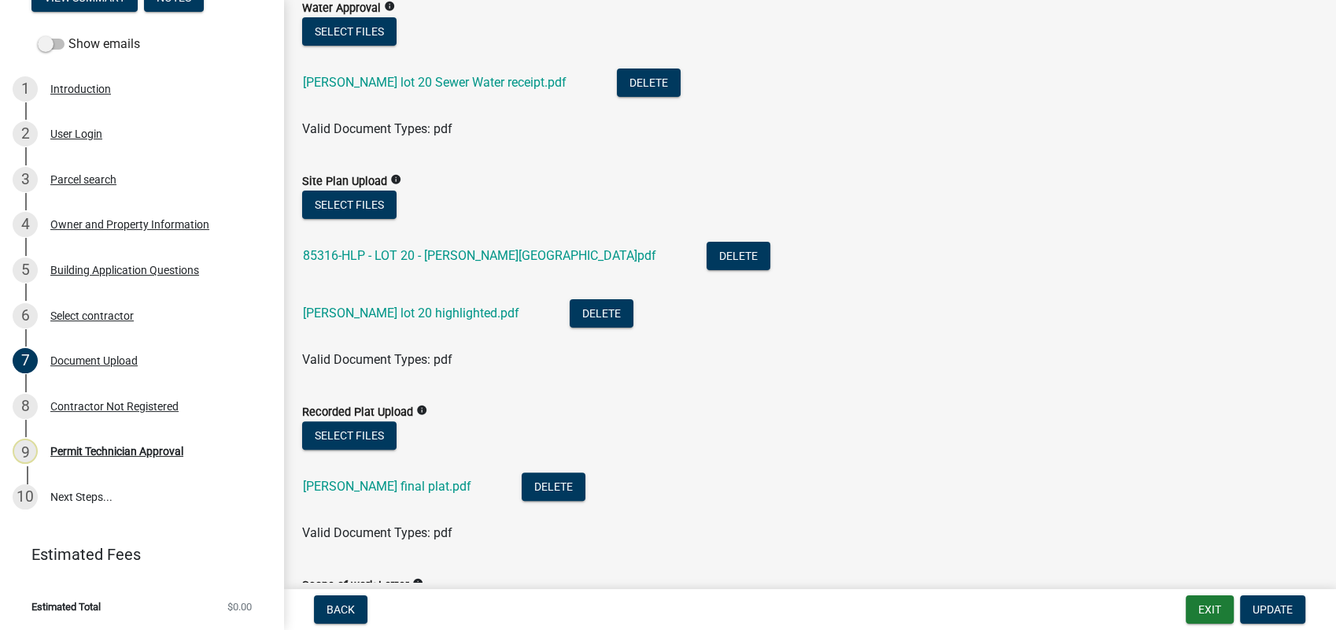
scroll to position [524, 0]
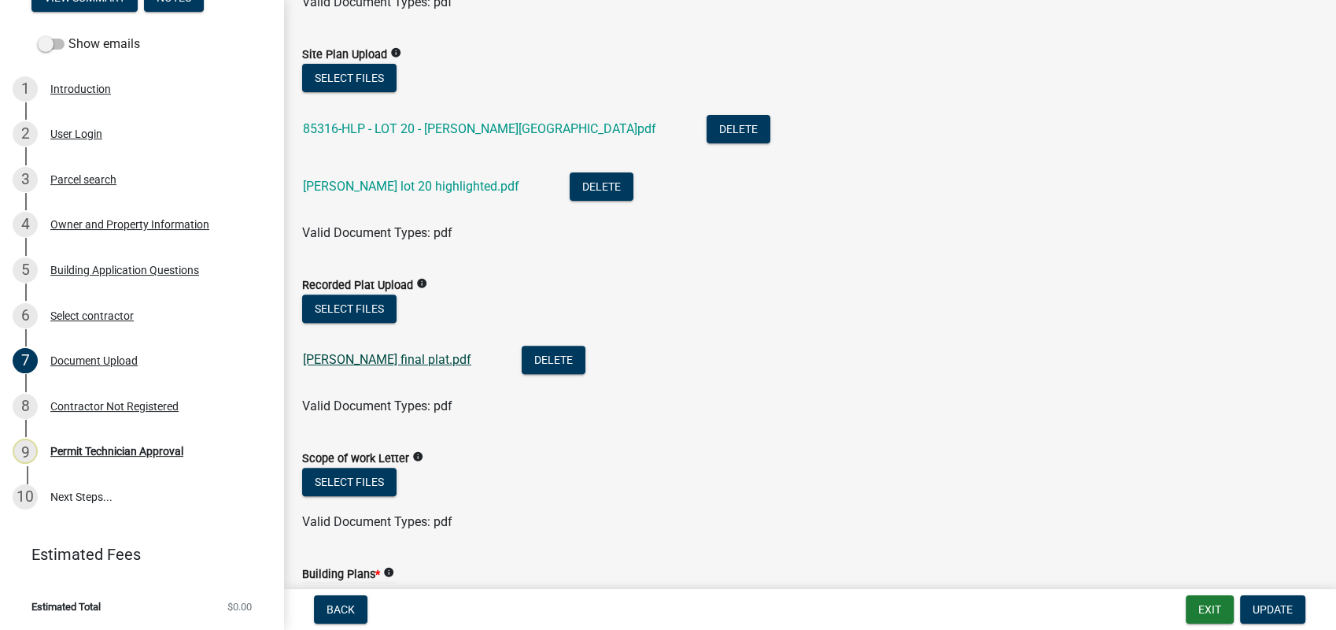
click at [375, 359] on link "[PERSON_NAME] final plat.pdf" at bounding box center [387, 359] width 168 height 15
click at [379, 359] on link "[PERSON_NAME] final plat.pdf" at bounding box center [387, 359] width 168 height 15
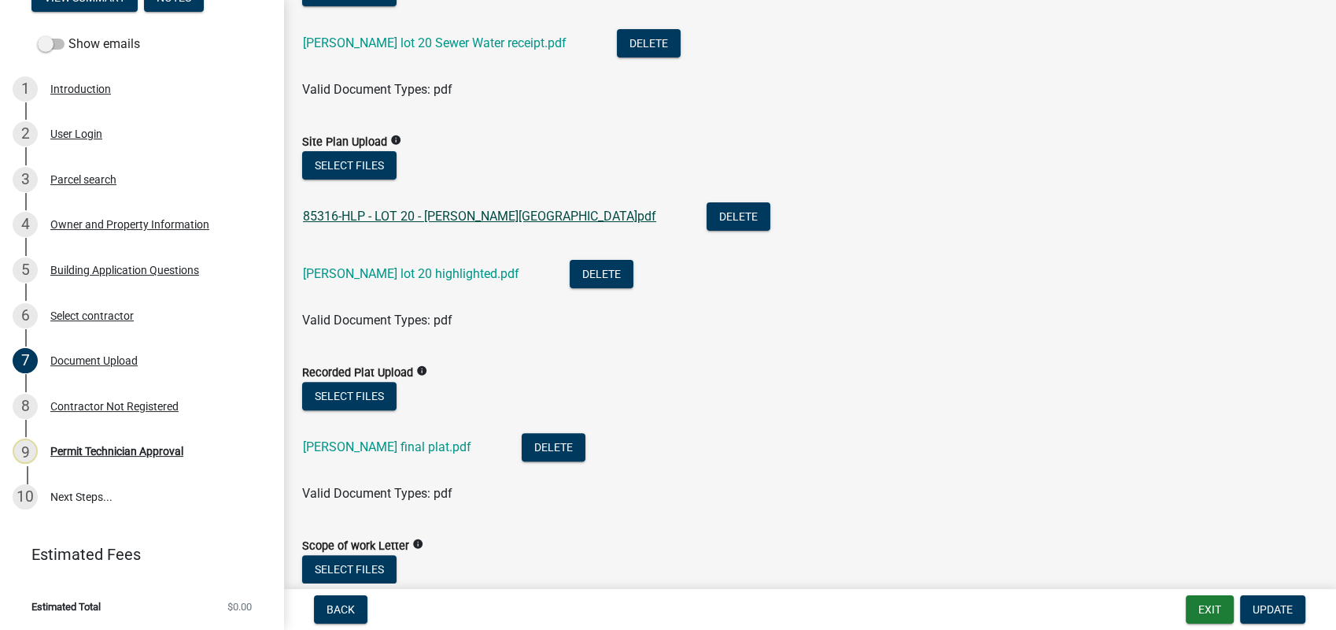
click at [452, 211] on link "85316-HLP - LOT 20 - [PERSON_NAME][GEOGRAPHIC_DATA]pdf" at bounding box center [479, 216] width 353 height 15
click at [401, 268] on link "[PERSON_NAME] lot 20 highlighted.pdf" at bounding box center [411, 273] width 216 height 15
click at [339, 397] on button "Select files" at bounding box center [349, 396] width 94 height 28
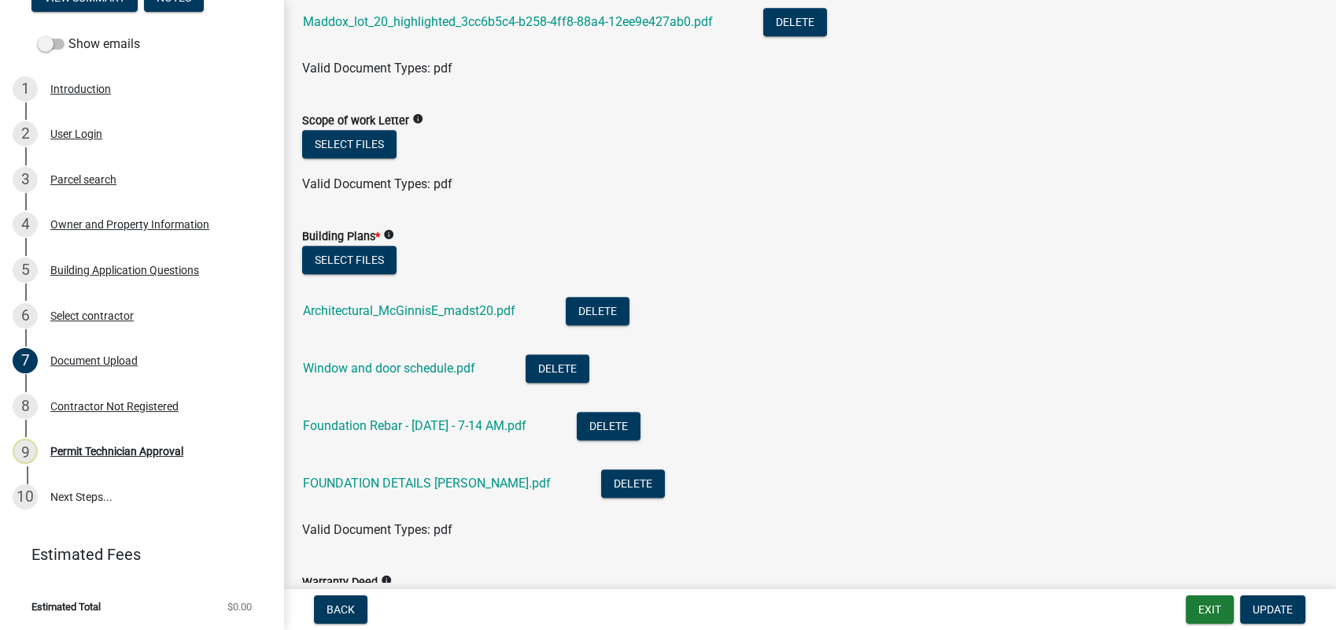
scroll to position [962, 0]
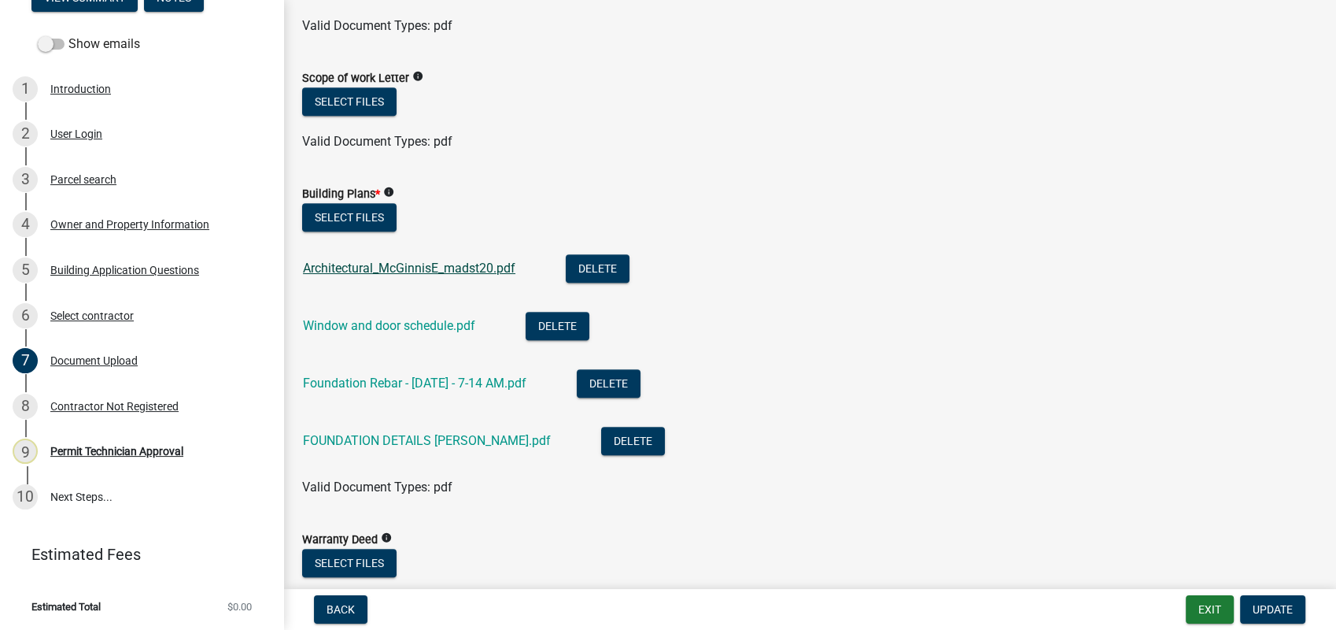
click at [401, 264] on link "Architectural_McGinnisE_madst20.pdf" at bounding box center [409, 268] width 213 height 15
click at [434, 320] on link "Window and door schedule.pdf" at bounding box center [389, 325] width 172 height 15
click at [367, 373] on div "Foundation Rebar - [DATE] - 7-14 AM.pdf" at bounding box center [427, 385] width 249 height 32
click at [365, 378] on link "Foundation Rebar - [DATE] - 7-14 AM.pdf" at bounding box center [415, 382] width 224 height 15
click at [407, 429] on div "FOUNDATION DETAILS [PERSON_NAME].pdf" at bounding box center [439, 443] width 273 height 32
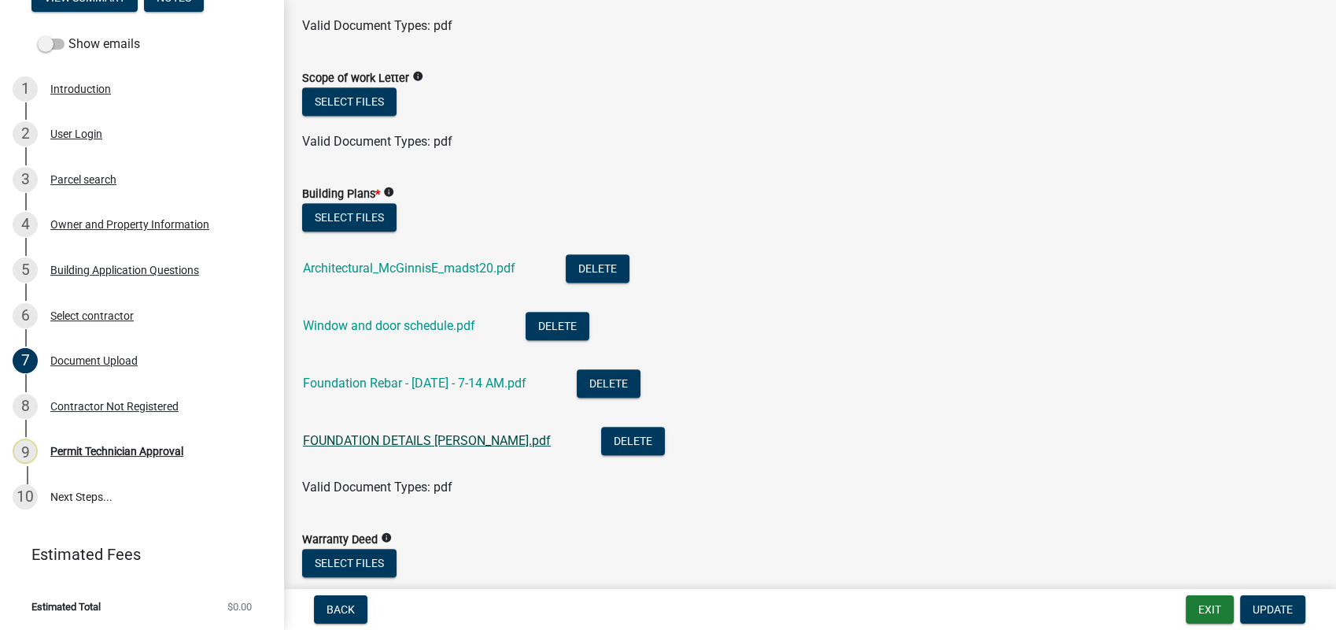
click at [406, 441] on link "FOUNDATION DETAILS [PERSON_NAME].pdf" at bounding box center [427, 440] width 248 height 15
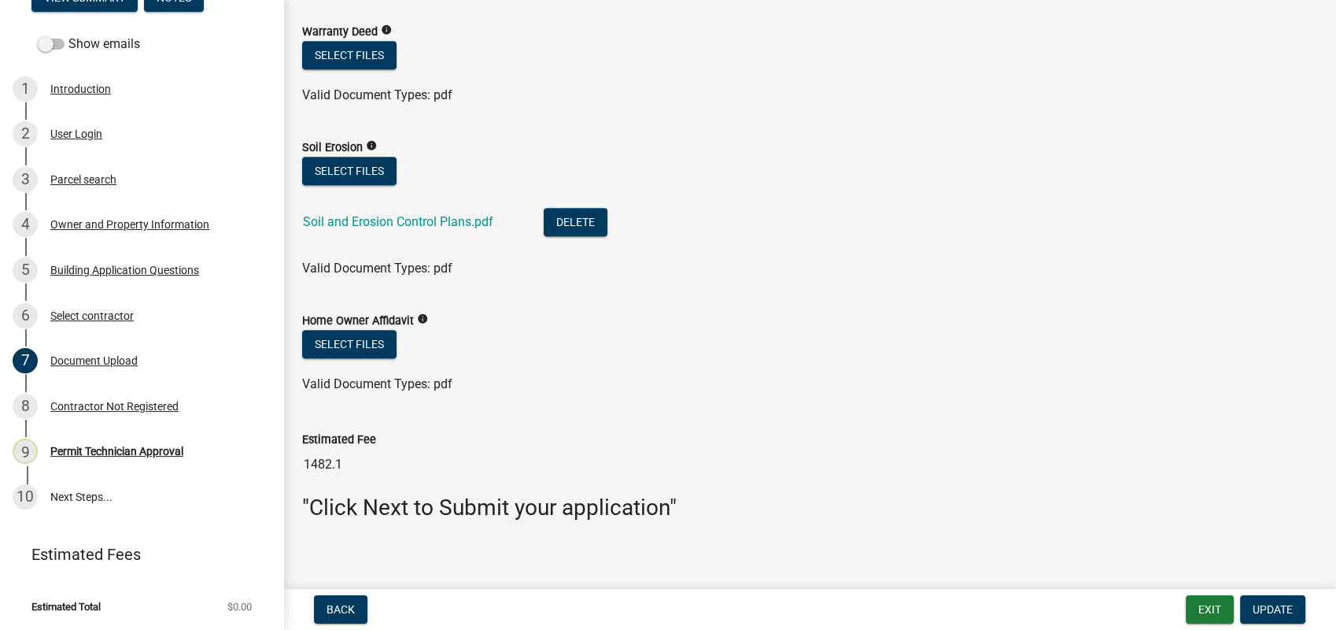
scroll to position [1480, 0]
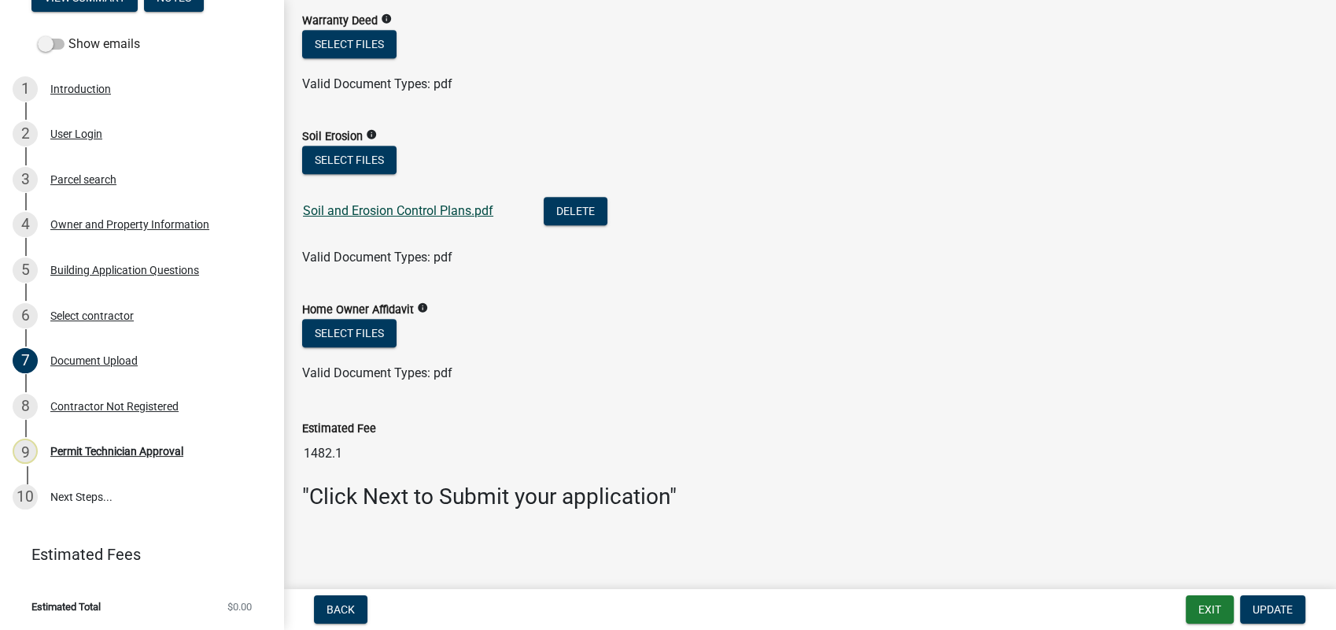
click at [371, 208] on link "Soil and Erosion Control Plans.pdf" at bounding box center [398, 210] width 190 height 15
click at [1282, 604] on span "Update" at bounding box center [1273, 609] width 40 height 13
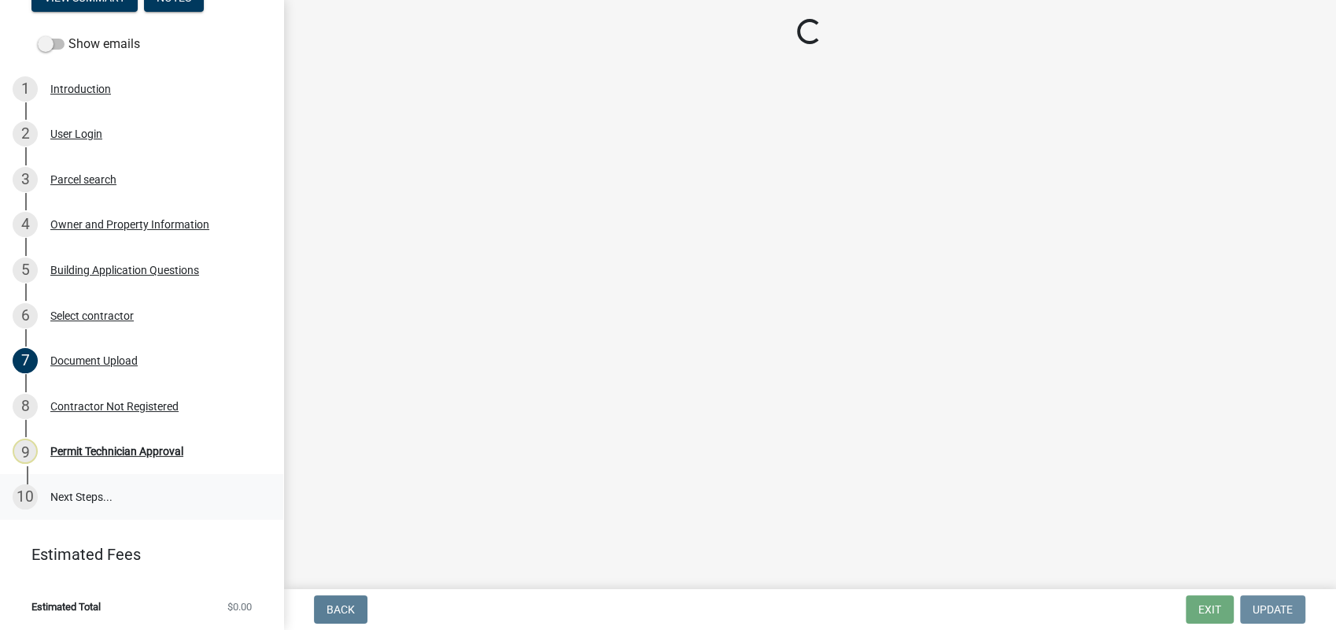
scroll to position [0, 0]
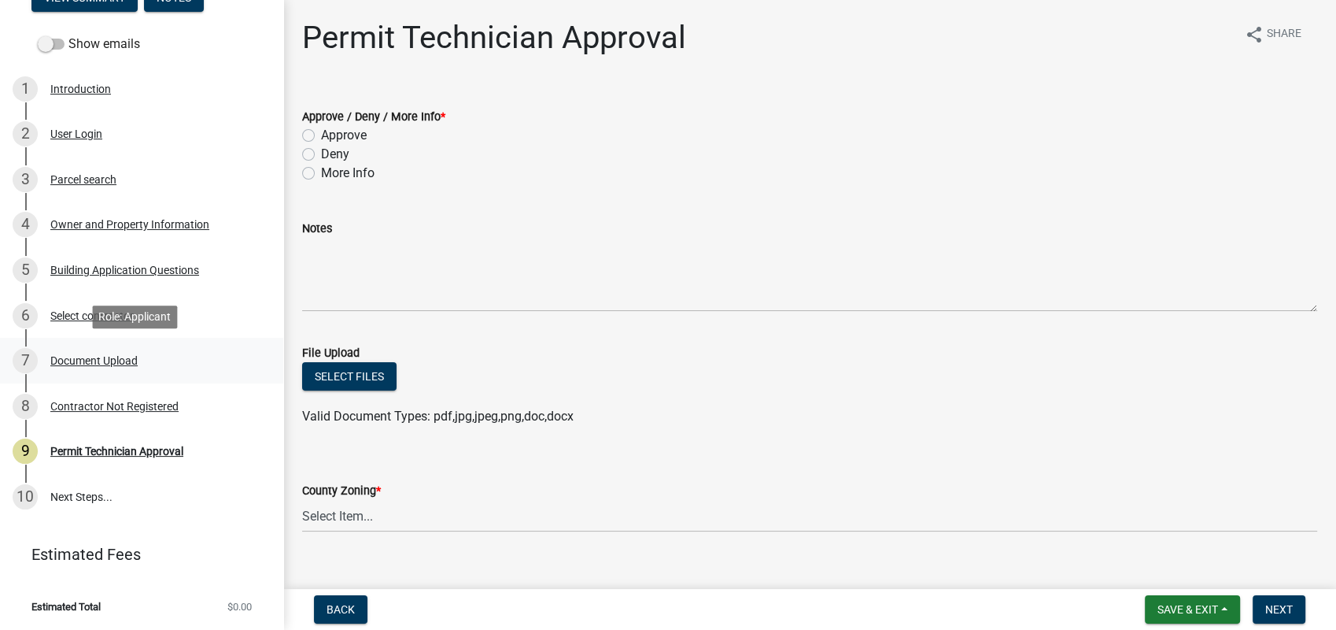
click at [102, 364] on div "Document Upload" at bounding box center [93, 360] width 87 height 11
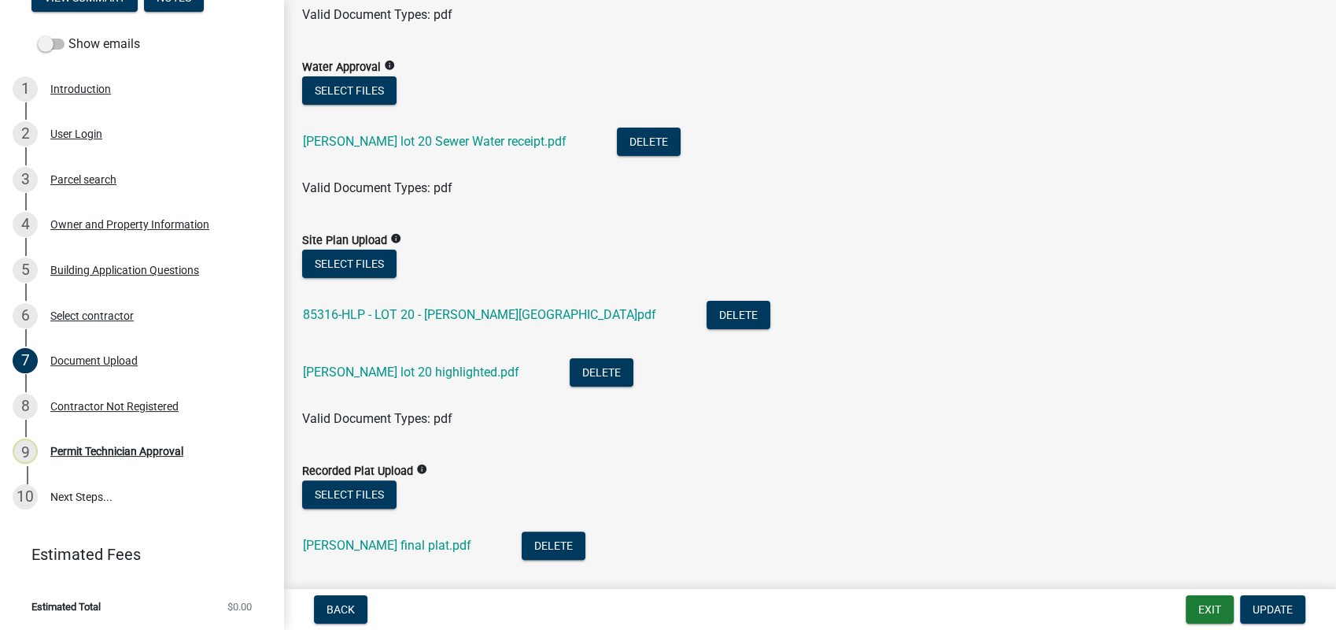
scroll to position [349, 0]
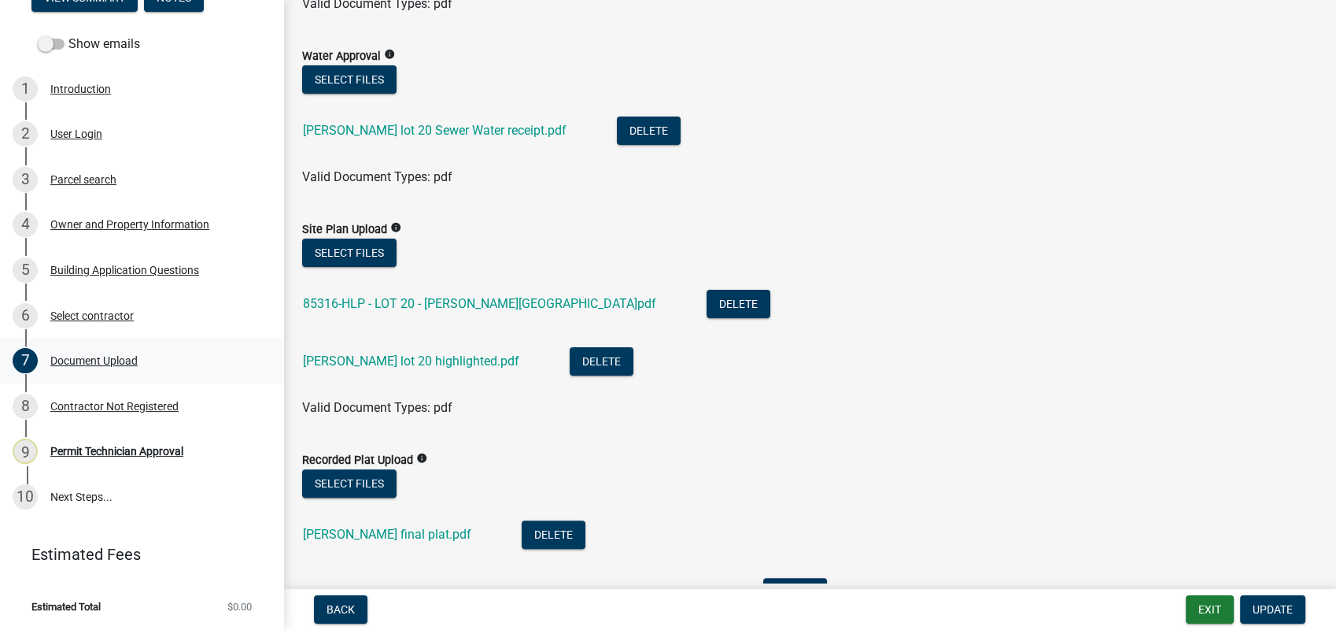
click at [170, 359] on div "7 Document Upload" at bounding box center [136, 360] width 246 height 25
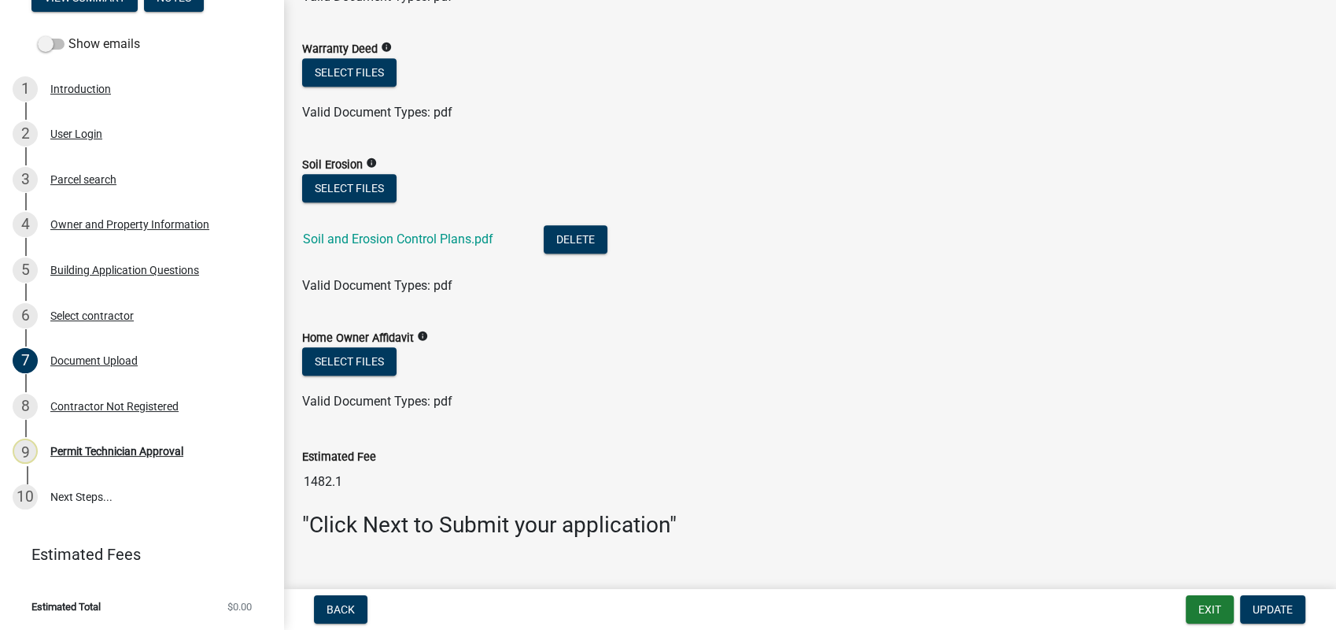
scroll to position [1480, 0]
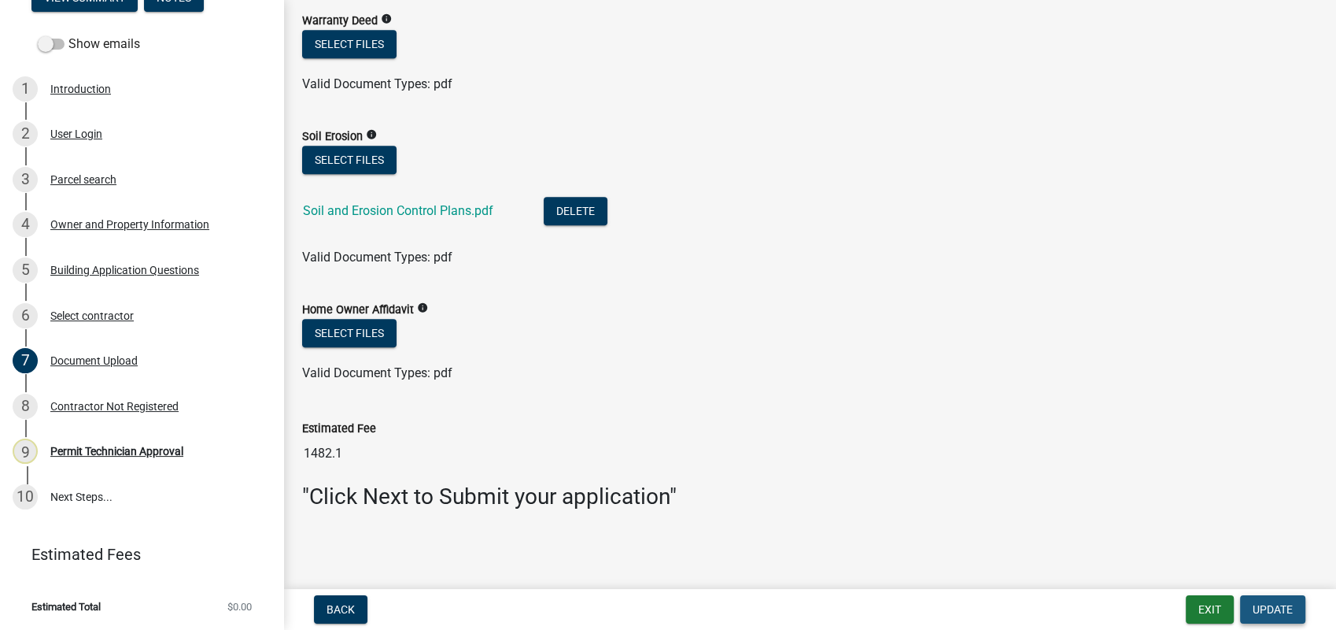
click at [1266, 611] on span "Update" at bounding box center [1273, 609] width 40 height 13
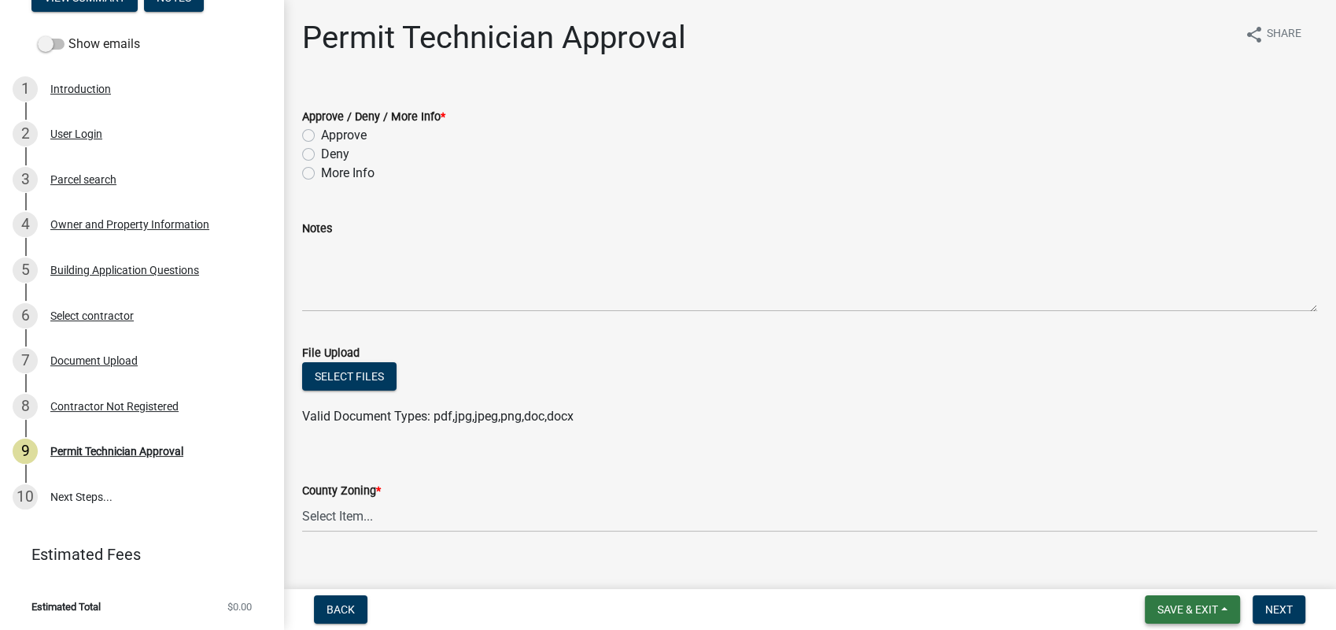
click at [1192, 607] on span "Save & Exit" at bounding box center [1188, 609] width 61 height 13
click at [1197, 556] on button "Save & Exit" at bounding box center [1177, 568] width 126 height 38
